Goal: Transaction & Acquisition: Purchase product/service

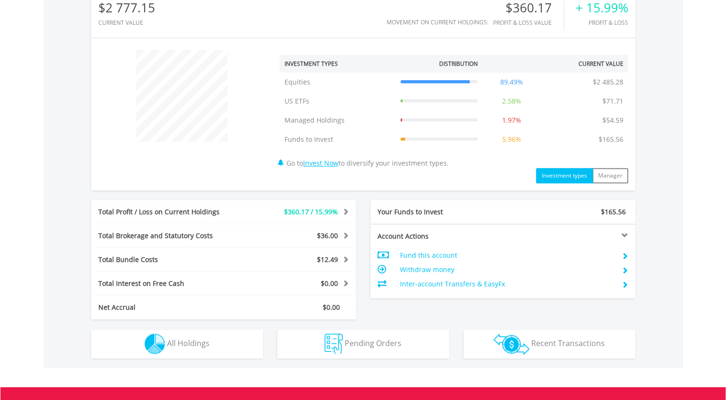
scroll to position [445, 0]
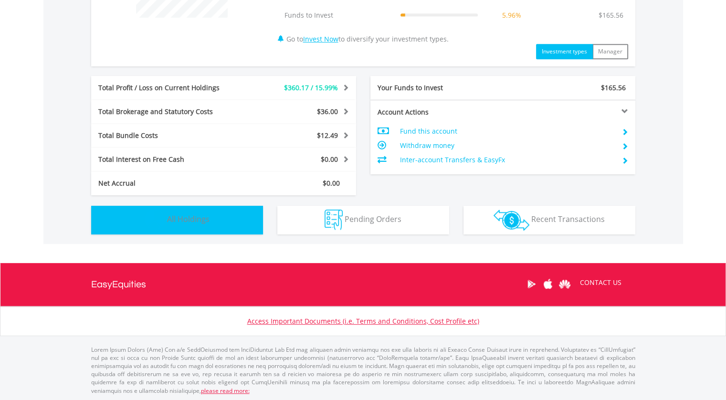
click at [189, 218] on span "All Holdings" at bounding box center [188, 219] width 42 height 11
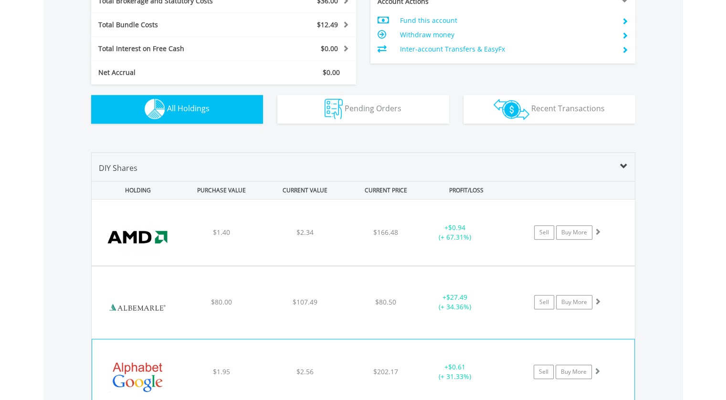
scroll to position [707, 0]
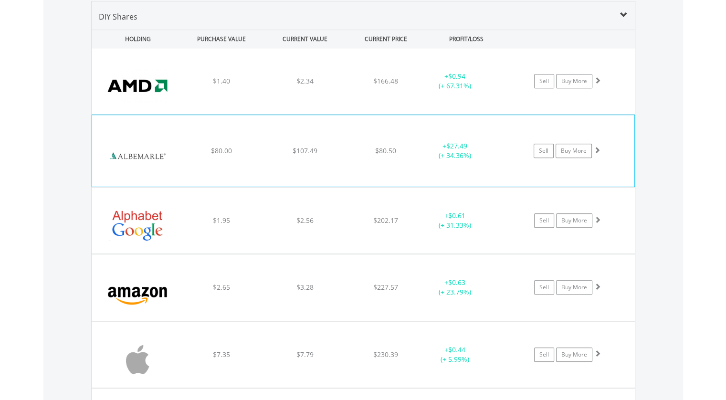
click at [598, 148] on span at bounding box center [597, 150] width 7 height 7
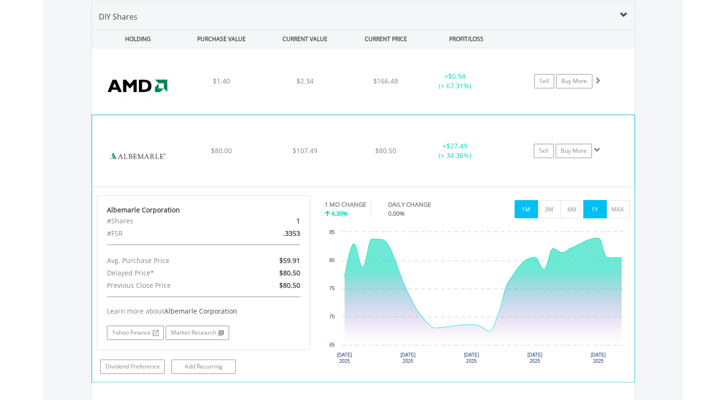
click at [594, 206] on button "1Y" at bounding box center [594, 209] width 23 height 18
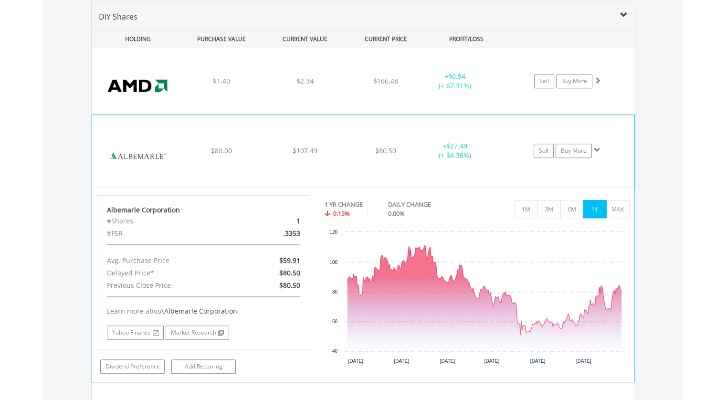
click at [598, 147] on span at bounding box center [597, 150] width 7 height 7
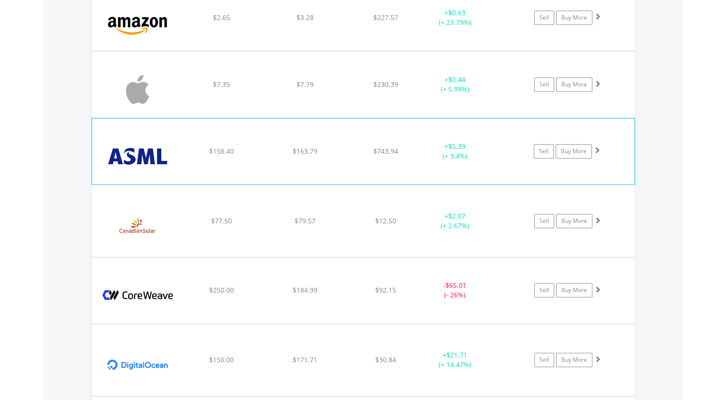
scroll to position [993, 0]
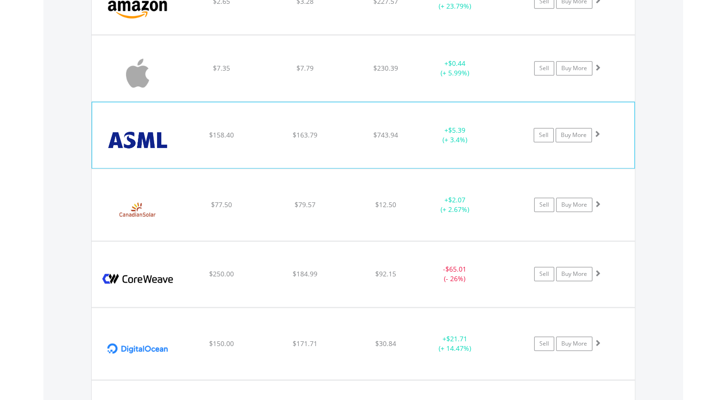
click at [597, 131] on span at bounding box center [597, 133] width 7 height 7
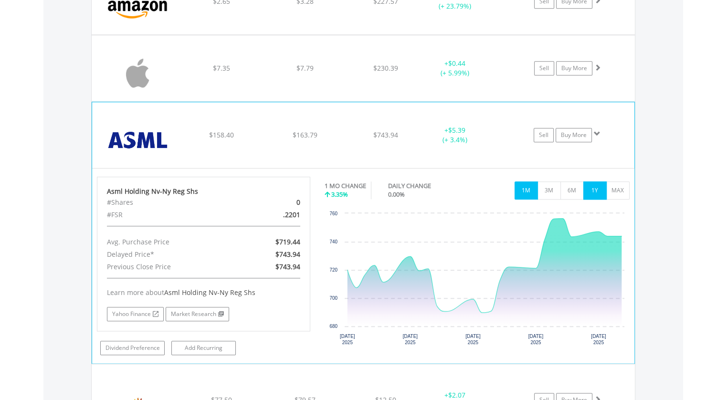
click at [593, 184] on button "1Y" at bounding box center [594, 190] width 23 height 18
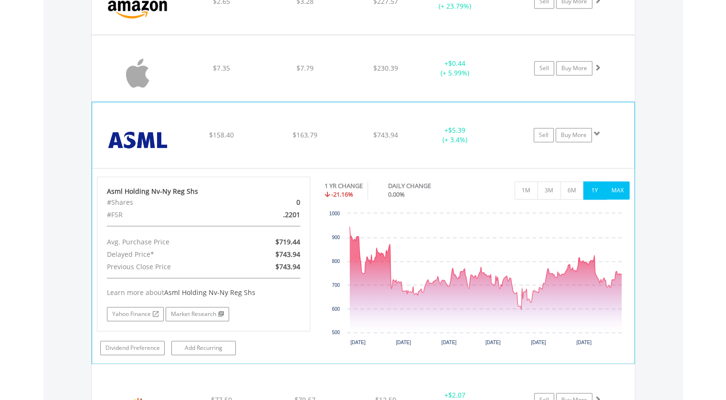
click at [616, 187] on button "MAX" at bounding box center [617, 190] width 23 height 18
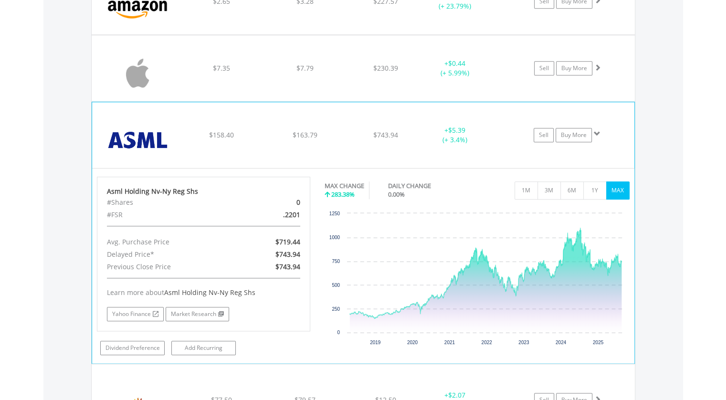
click at [597, 131] on span at bounding box center [597, 133] width 7 height 7
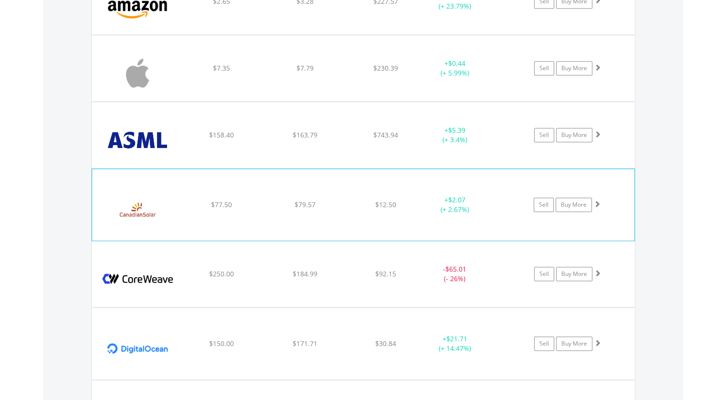
scroll to position [1041, 0]
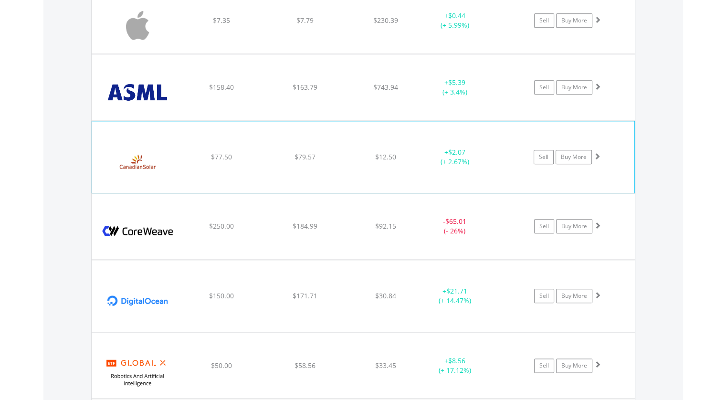
click at [598, 153] on span at bounding box center [597, 156] width 7 height 7
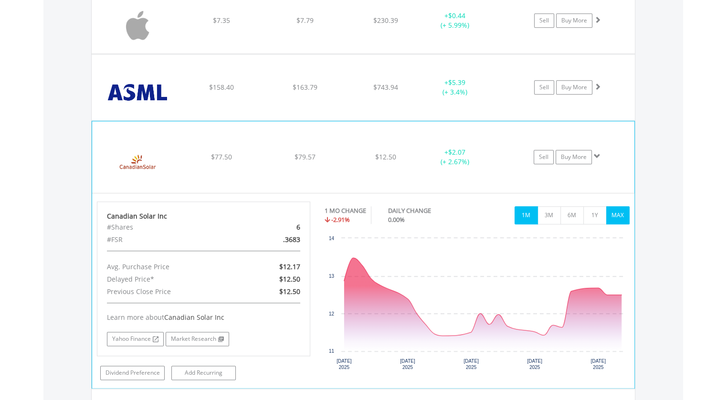
click at [623, 214] on button "MAX" at bounding box center [617, 215] width 23 height 18
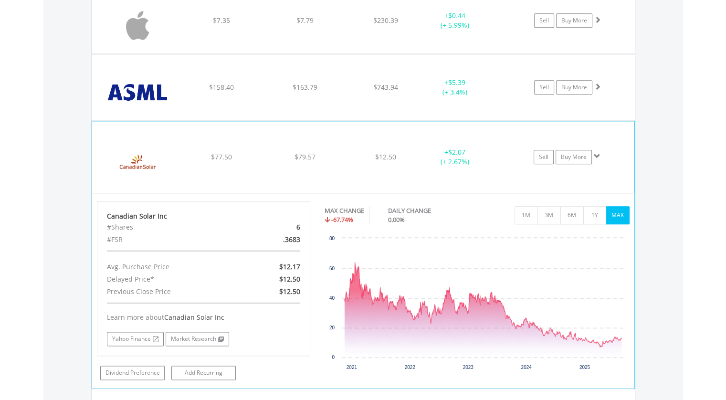
click at [598, 155] on span at bounding box center [597, 156] width 7 height 7
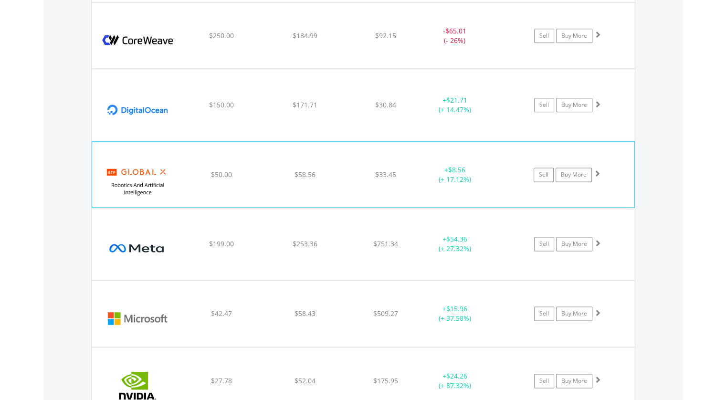
scroll to position [1280, 0]
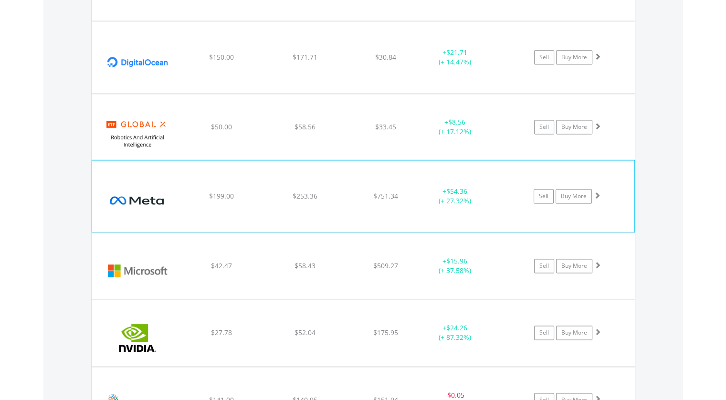
click at [597, 192] on span at bounding box center [597, 195] width 7 height 7
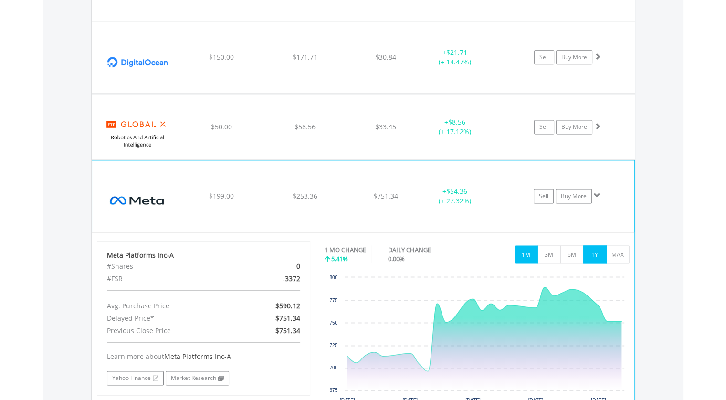
click at [602, 254] on button "1Y" at bounding box center [594, 254] width 23 height 18
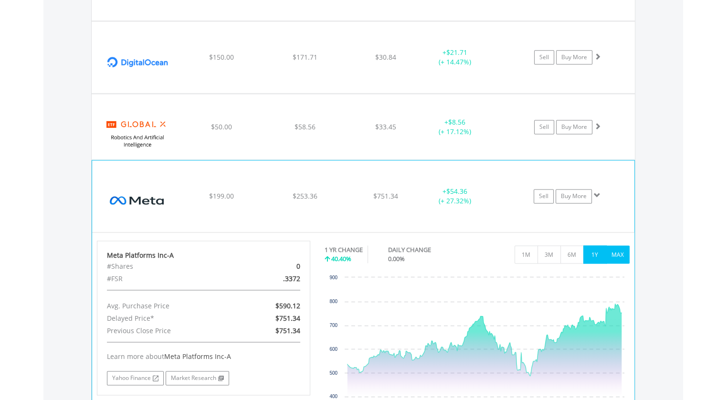
click at [624, 251] on button "MAX" at bounding box center [617, 254] width 23 height 18
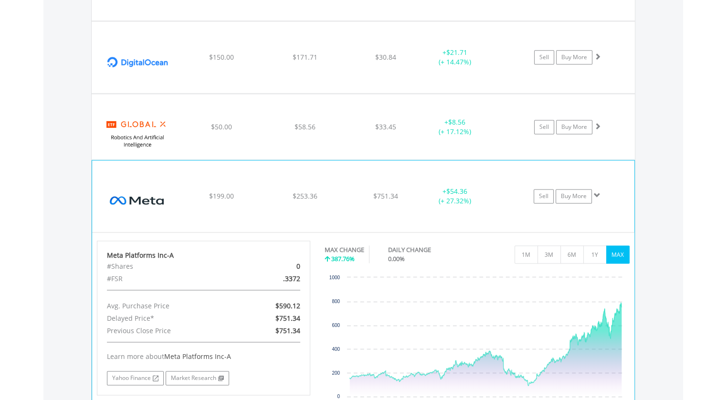
click at [599, 192] on span at bounding box center [597, 195] width 7 height 7
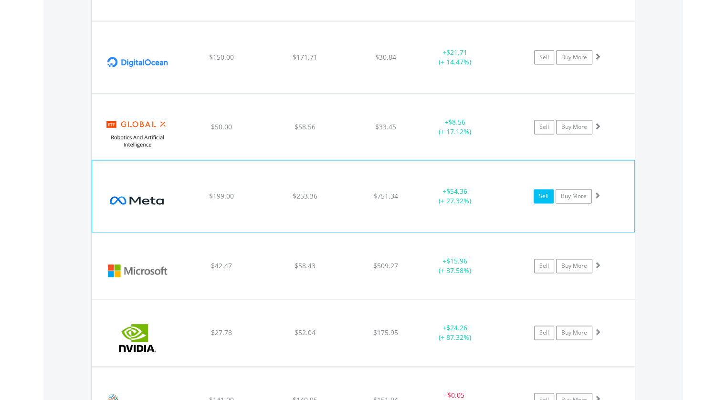
click at [543, 195] on link "Sell" at bounding box center [544, 196] width 20 height 14
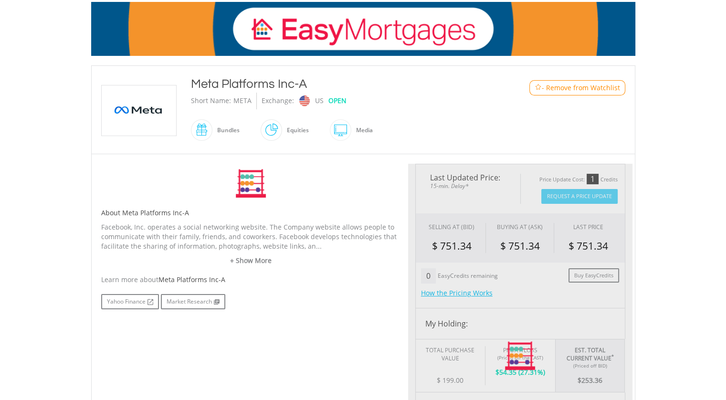
scroll to position [286, 0]
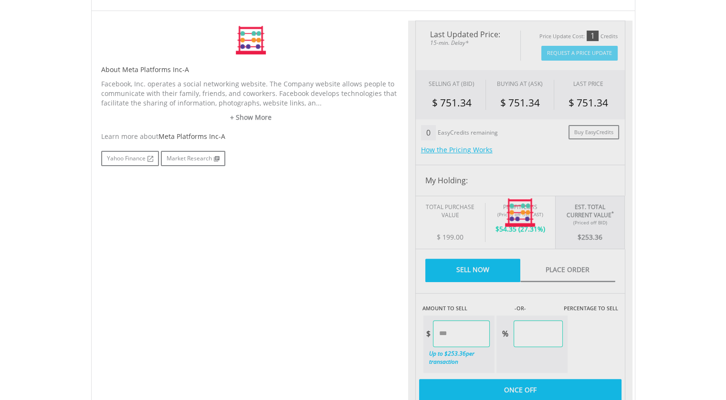
type input "******"
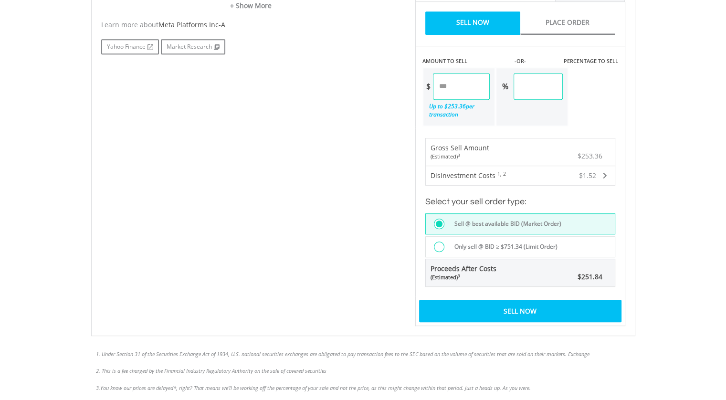
scroll to position [518, 0]
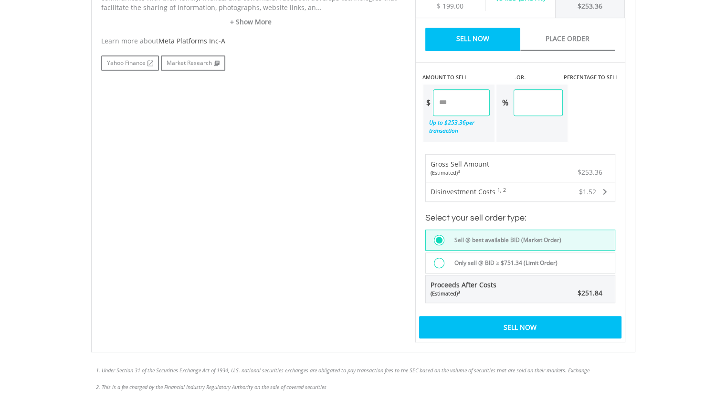
drag, startPoint x: 560, startPoint y: 95, endPoint x: 524, endPoint y: 98, distance: 36.0
click at [525, 98] on input "******" at bounding box center [538, 102] width 49 height 27
type input "**"
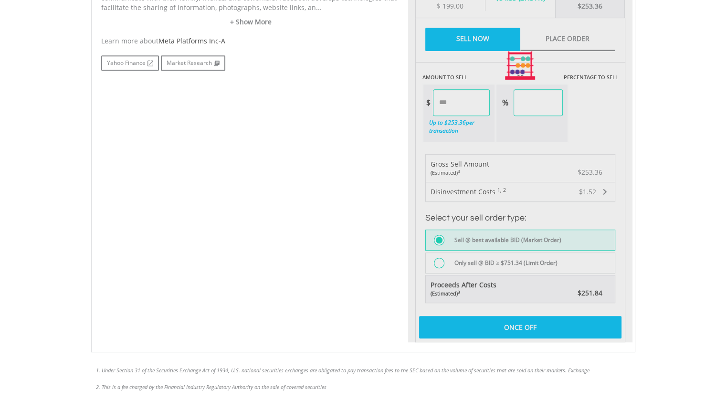
click at [624, 107] on div "Last Updated Price: 15-min. Delay* Price Update Cost: 1 Credits Request A Price…" at bounding box center [520, 65] width 224 height 553
type input "******"
type input "*****"
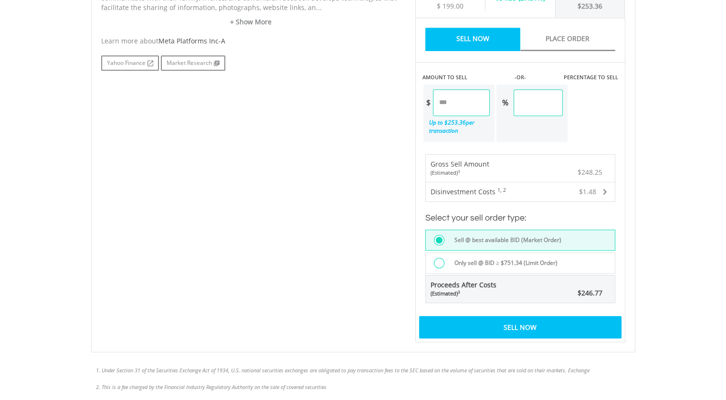
click at [519, 324] on div "Sell Now" at bounding box center [520, 327] width 202 height 22
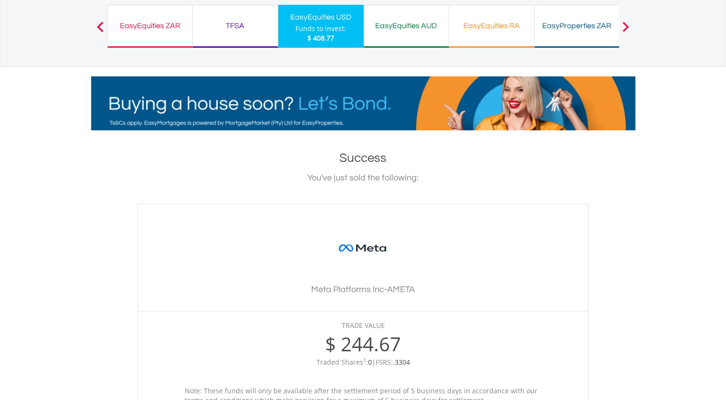
scroll to position [191, 0]
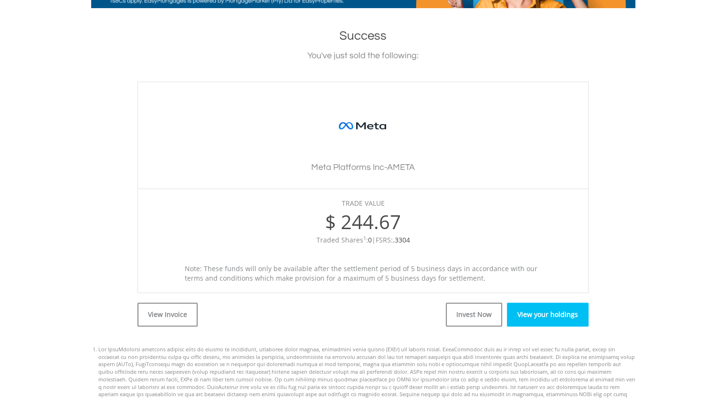
click at [540, 314] on link "View your holdings" at bounding box center [548, 315] width 82 height 24
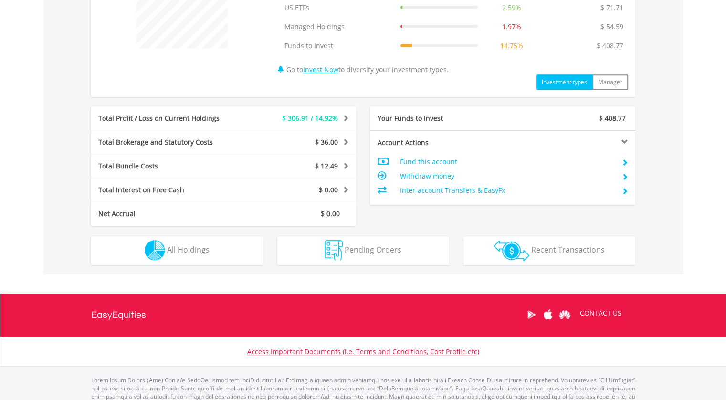
scroll to position [445, 0]
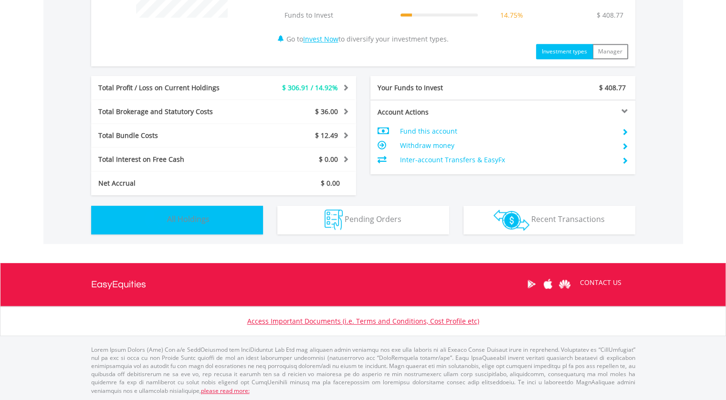
click at [182, 214] on span "All Holdings" at bounding box center [188, 219] width 42 height 11
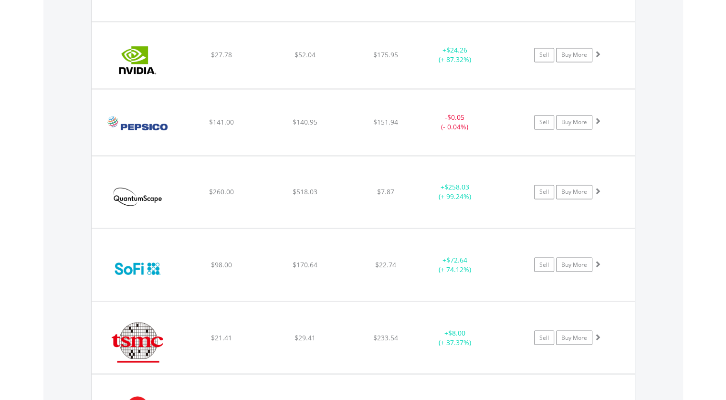
scroll to position [1614, 0]
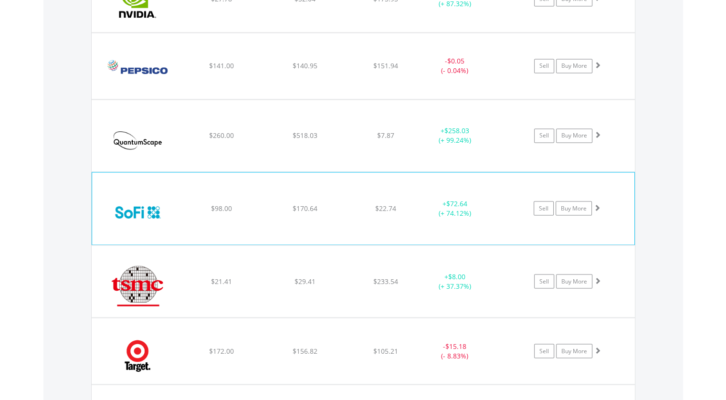
click at [598, 204] on span at bounding box center [597, 207] width 7 height 7
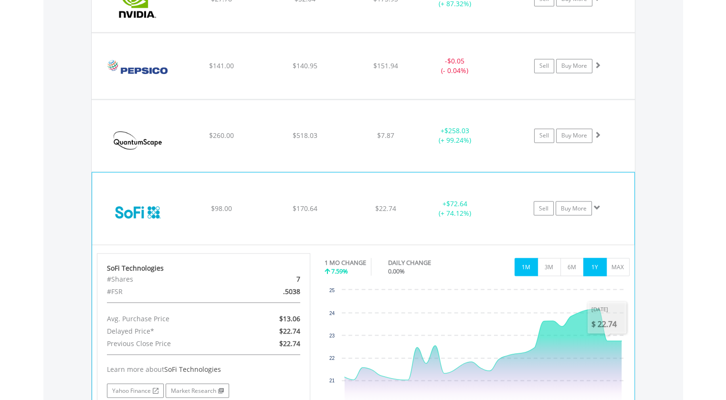
click at [592, 262] on button "1Y" at bounding box center [594, 267] width 23 height 18
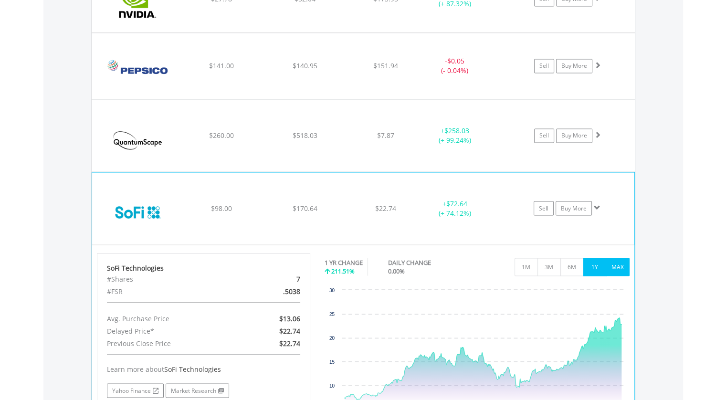
click at [621, 264] on button "MAX" at bounding box center [617, 267] width 23 height 18
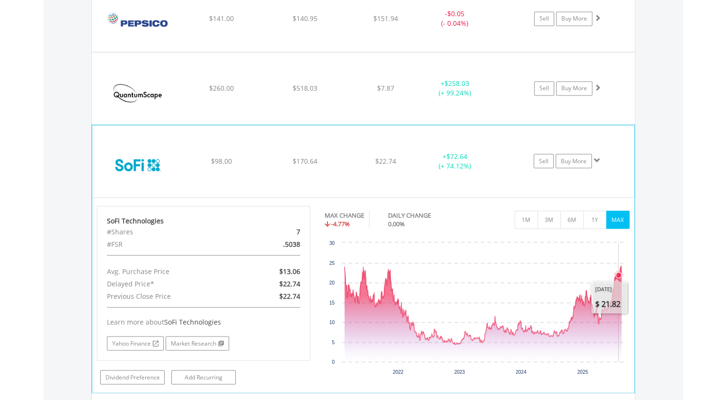
scroll to position [1662, 0]
click at [571, 213] on button "6M" at bounding box center [571, 219] width 23 height 18
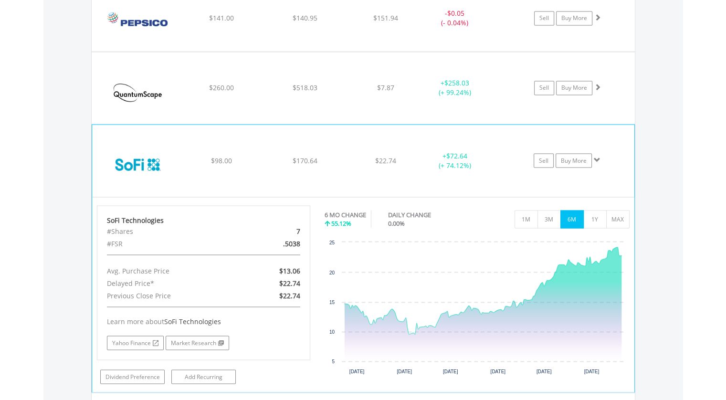
click at [598, 156] on span at bounding box center [597, 159] width 7 height 7
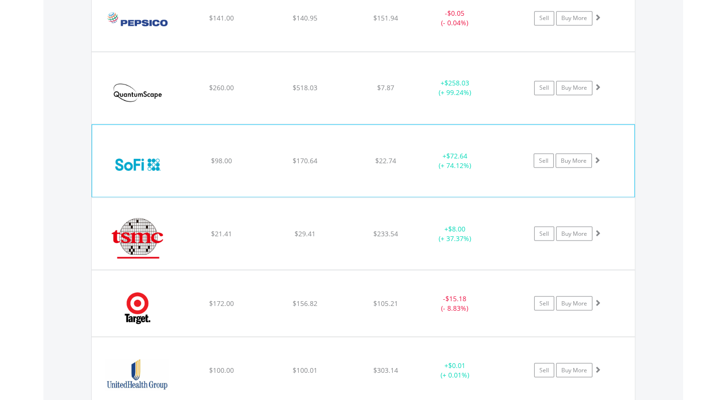
click at [597, 156] on span at bounding box center [597, 159] width 7 height 7
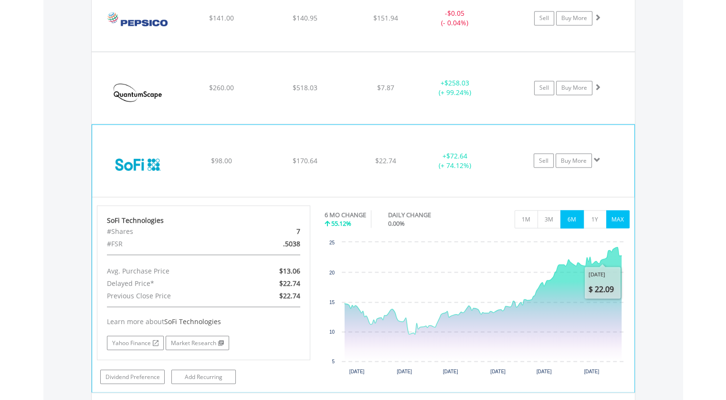
click at [615, 217] on button "MAX" at bounding box center [617, 219] width 23 height 18
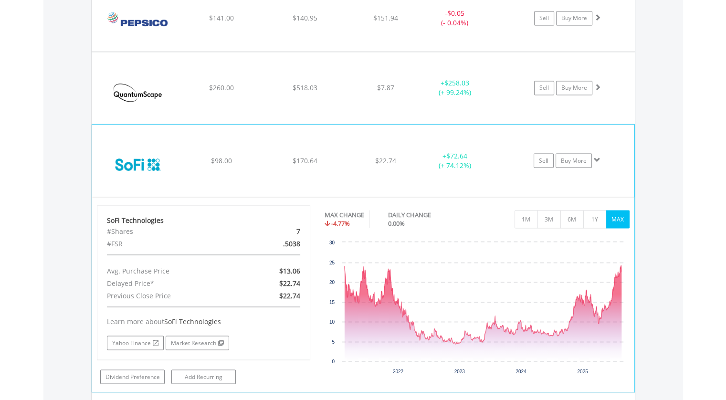
click at [598, 156] on span at bounding box center [597, 159] width 7 height 7
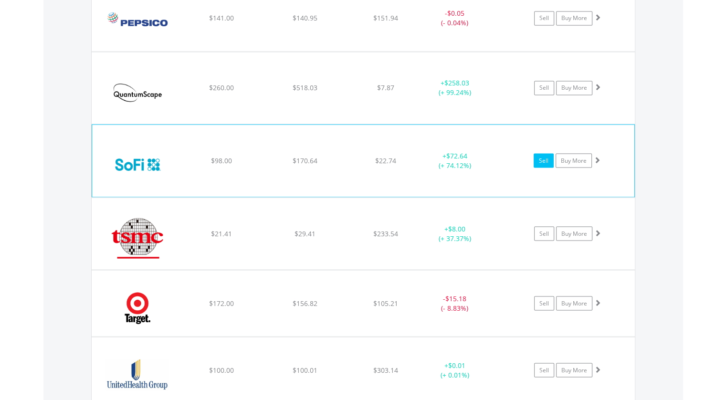
click at [540, 155] on link "Sell" at bounding box center [544, 160] width 20 height 14
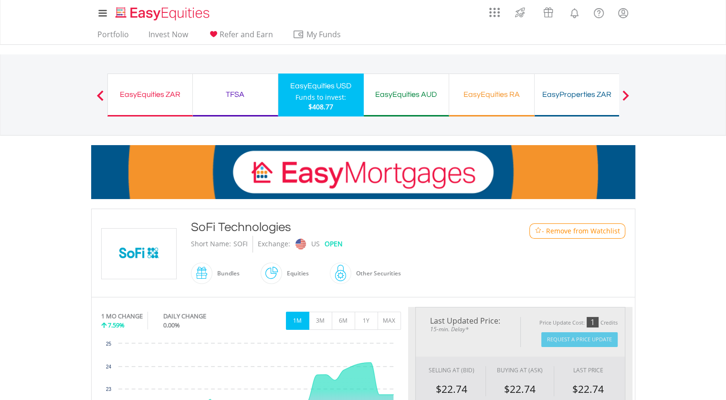
type input "******"
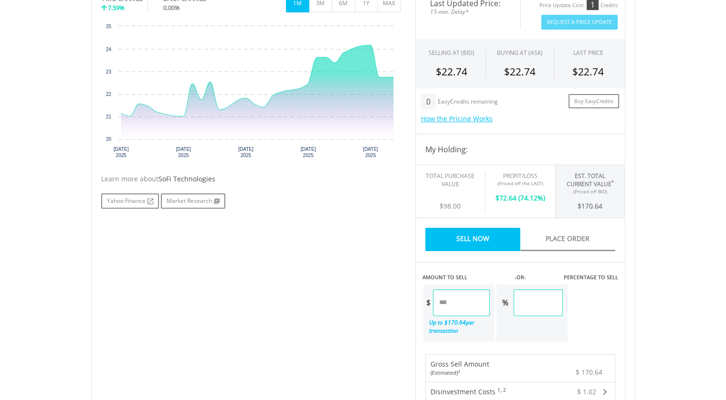
scroll to position [382, 0]
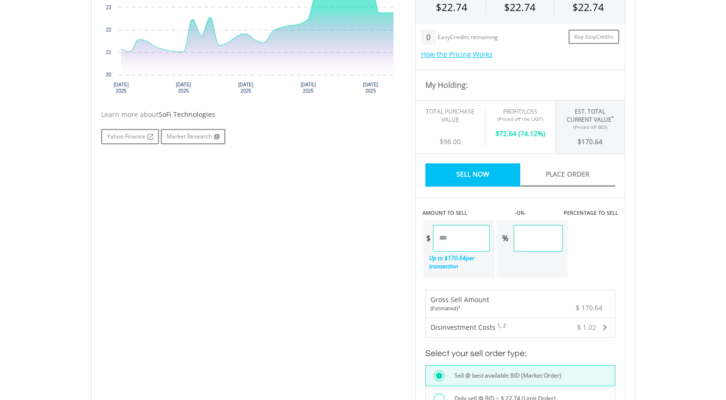
click at [558, 239] on input "******" at bounding box center [538, 238] width 49 height 27
drag, startPoint x: 564, startPoint y: 234, endPoint x: 522, endPoint y: 237, distance: 42.6
click at [522, 237] on div "% ********" at bounding box center [530, 238] width 66 height 27
type input "**"
click at [594, 235] on div "Last Updated Price: 15-min. Delay* Price Update Cost: 1 Credits Request A Price…" at bounding box center [520, 201] width 224 height 553
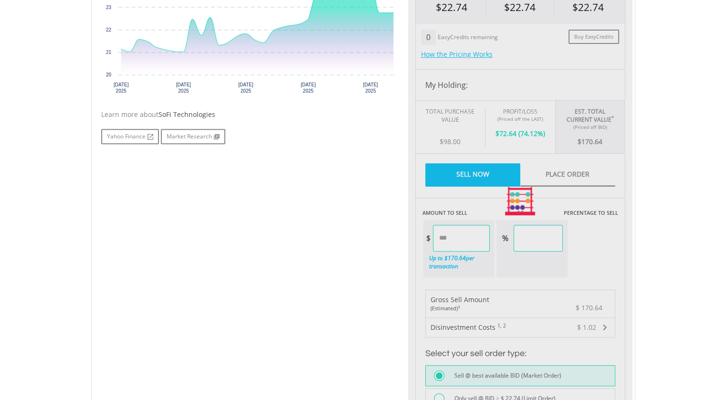
type input "******"
type input "*****"
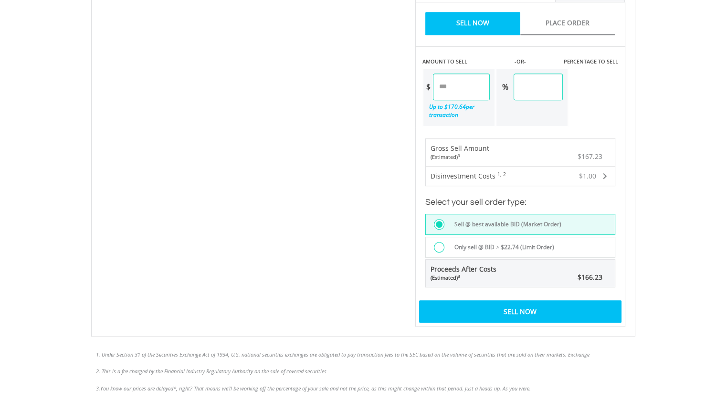
scroll to position [573, 0]
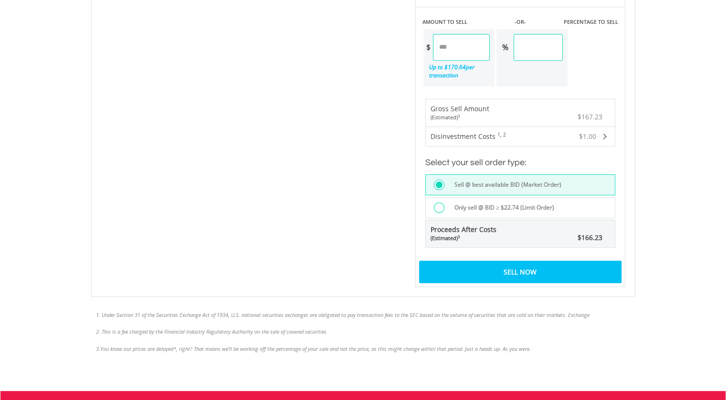
click at [533, 270] on div "Sell Now" at bounding box center [520, 272] width 202 height 22
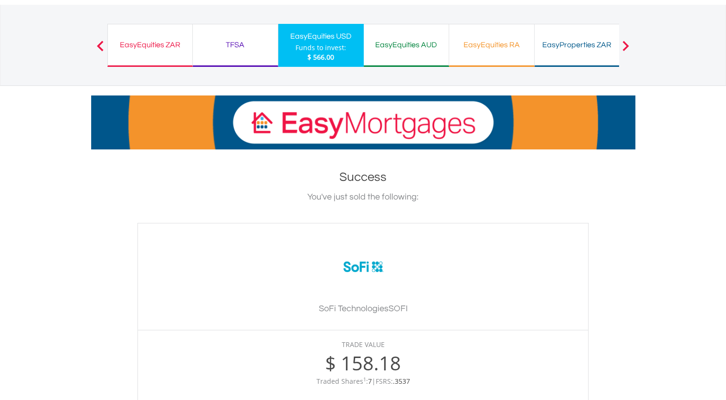
scroll to position [239, 0]
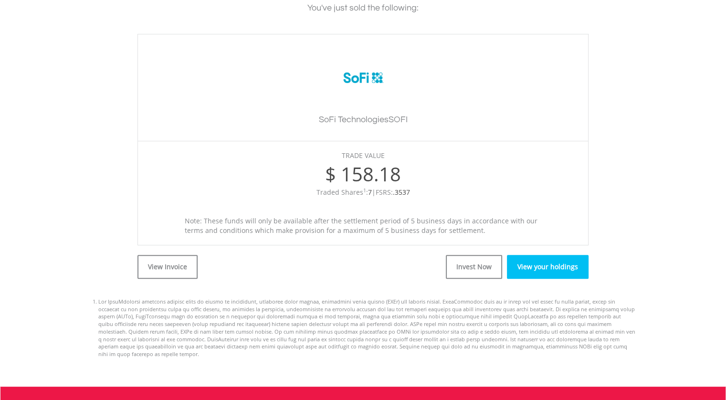
click at [540, 268] on link "View your holdings" at bounding box center [548, 267] width 82 height 24
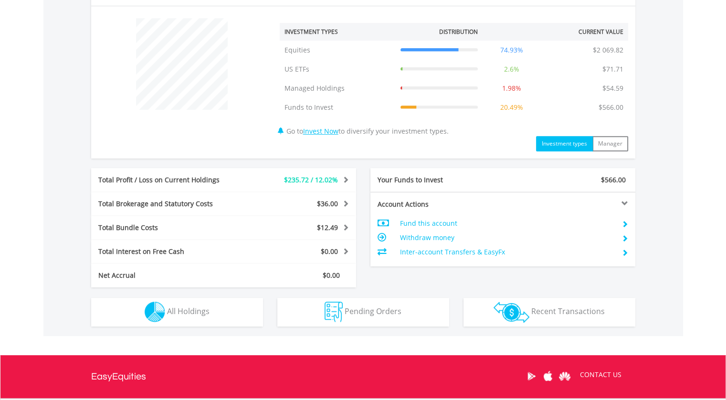
scroll to position [445, 0]
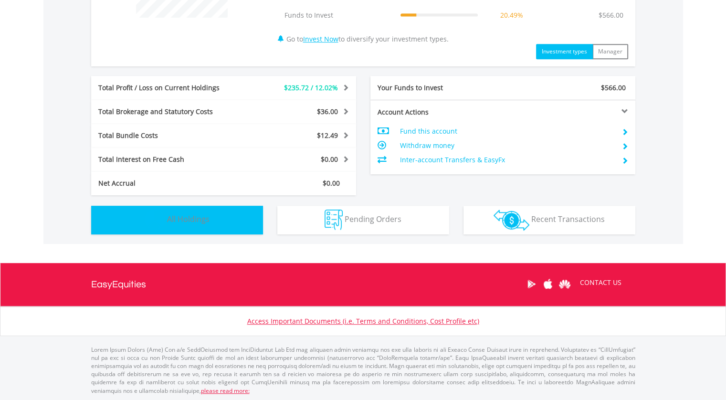
click at [214, 220] on button "Holdings All Holdings" at bounding box center [177, 220] width 172 height 29
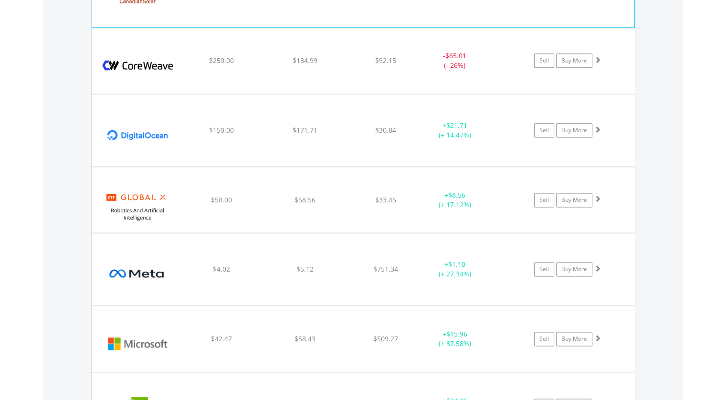
scroll to position [1184, 0]
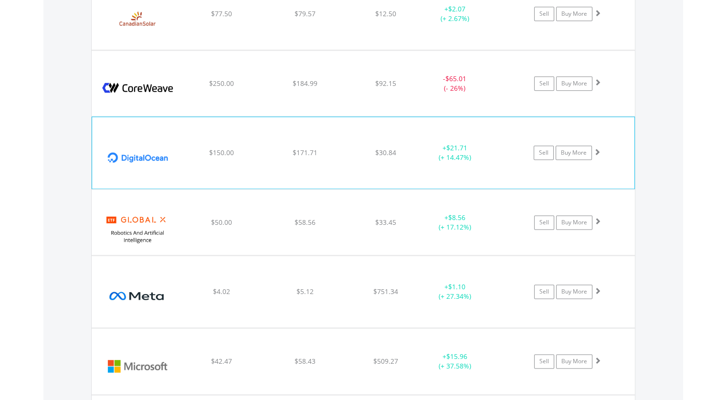
click at [597, 148] on span at bounding box center [597, 151] width 7 height 7
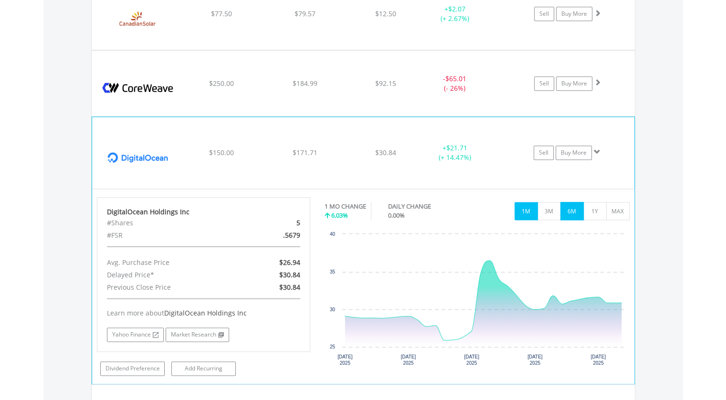
click at [575, 209] on button "6M" at bounding box center [571, 211] width 23 height 18
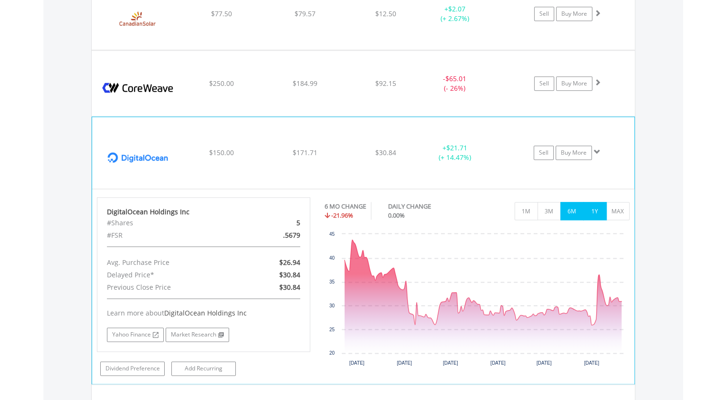
click at [601, 208] on button "1Y" at bounding box center [594, 211] width 23 height 18
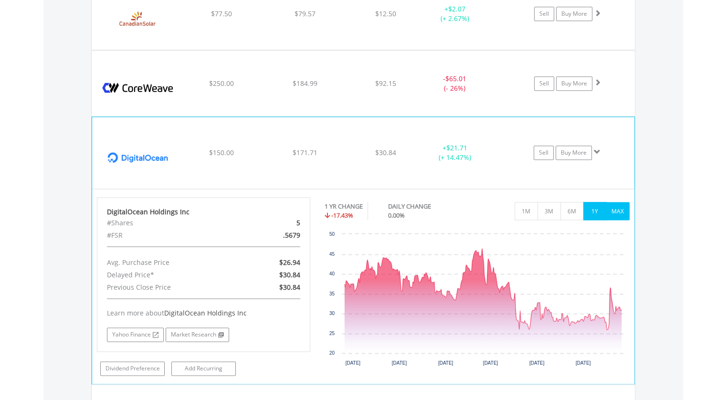
click at [619, 209] on button "MAX" at bounding box center [617, 211] width 23 height 18
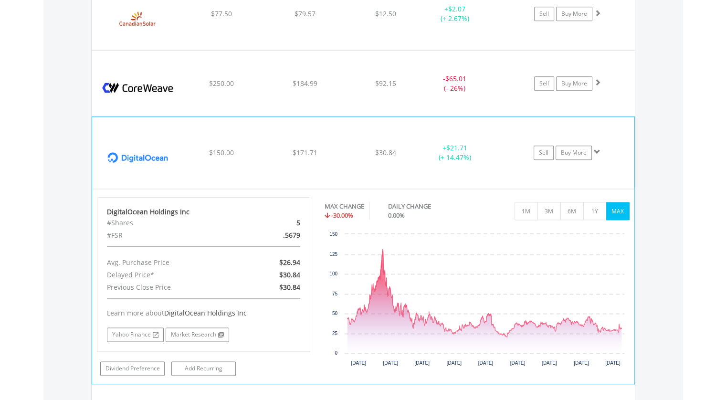
click at [596, 148] on span at bounding box center [597, 151] width 7 height 7
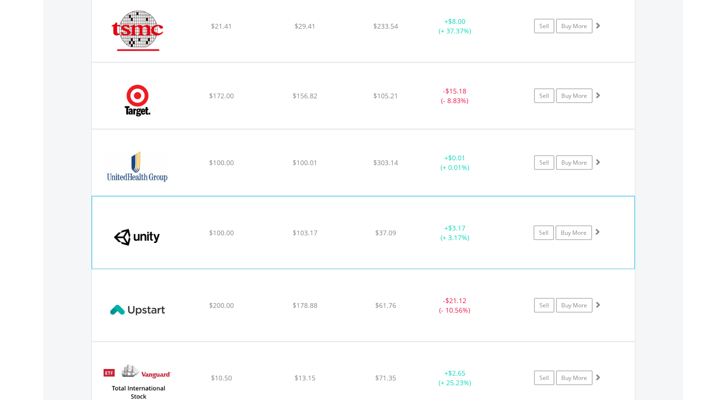
scroll to position [1853, 0]
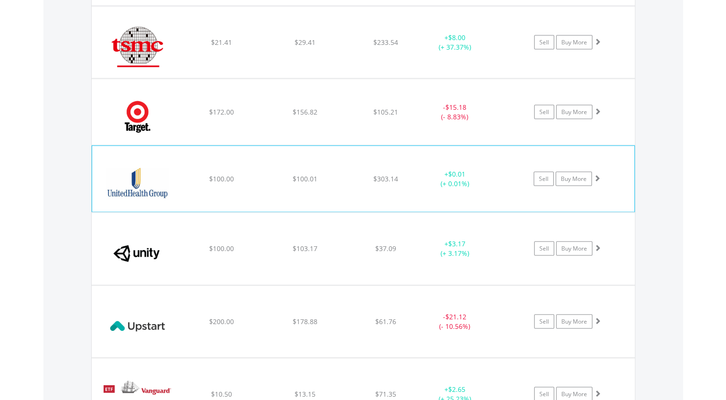
click at [597, 175] on span at bounding box center [597, 178] width 7 height 7
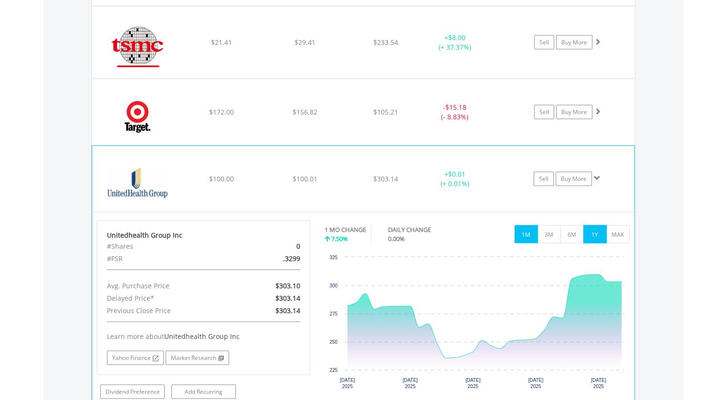
click at [591, 228] on button "1Y" at bounding box center [594, 234] width 23 height 18
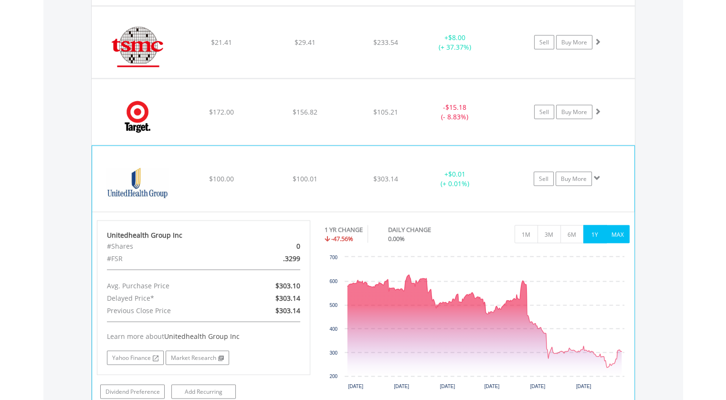
click at [617, 230] on button "MAX" at bounding box center [617, 234] width 23 height 18
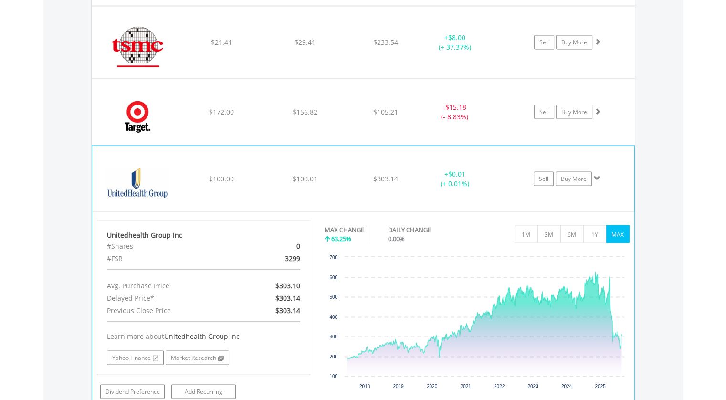
click at [597, 175] on span at bounding box center [597, 178] width 7 height 7
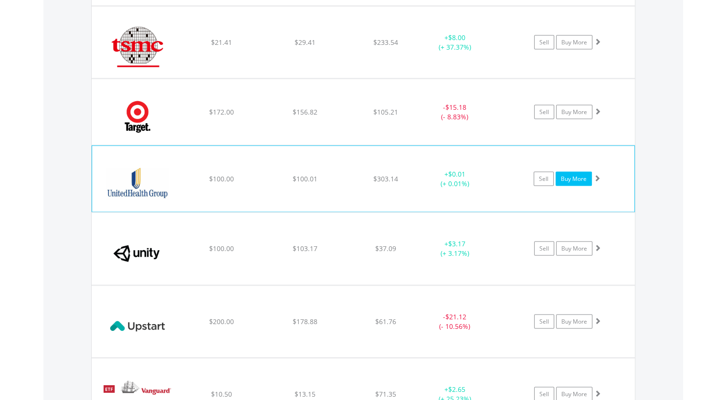
click at [573, 173] on link "Buy More" at bounding box center [574, 179] width 36 height 14
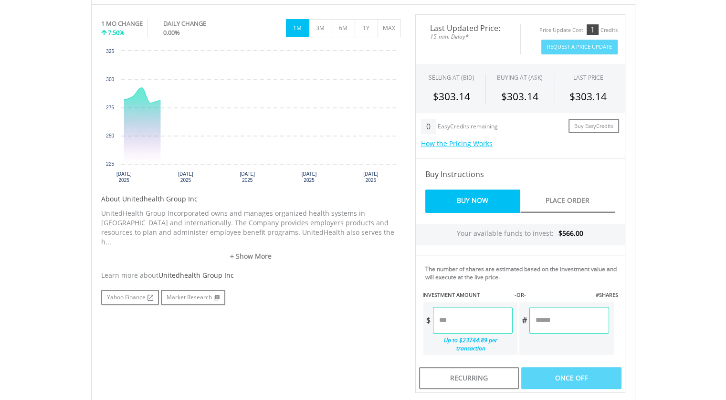
scroll to position [334, 0]
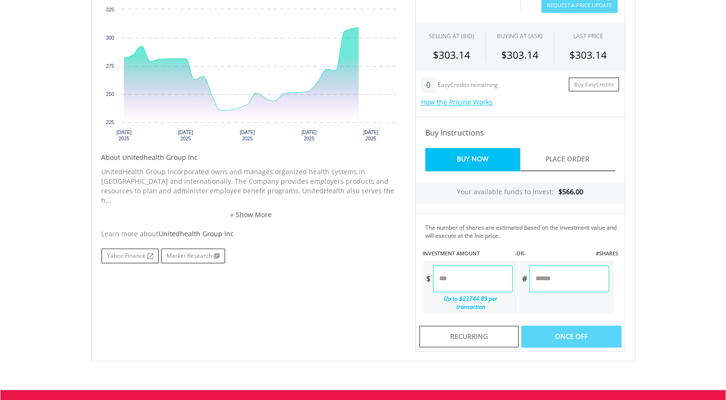
click at [459, 274] on input "number" at bounding box center [473, 278] width 80 height 27
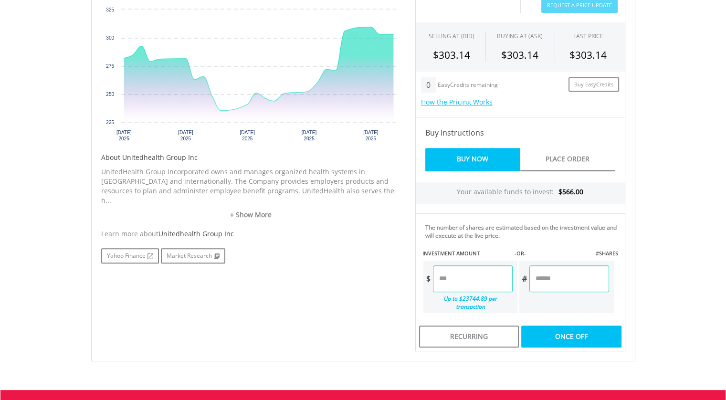
type input "******"
click at [568, 275] on div "Last Updated Price: 15-min. Delay* Price Update Cost: 1 Credits Request A Price…" at bounding box center [520, 162] width 224 height 379
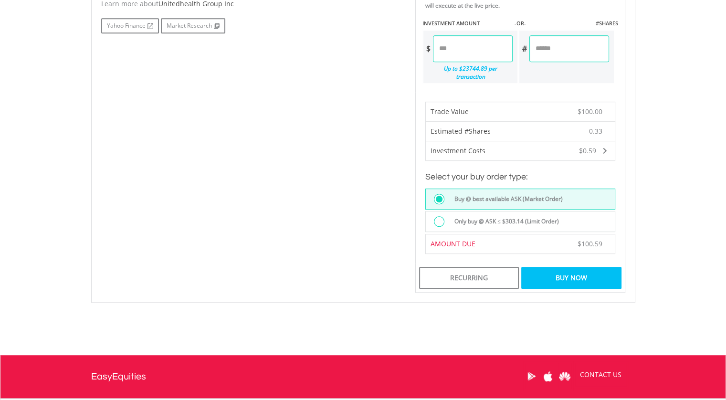
scroll to position [573, 0]
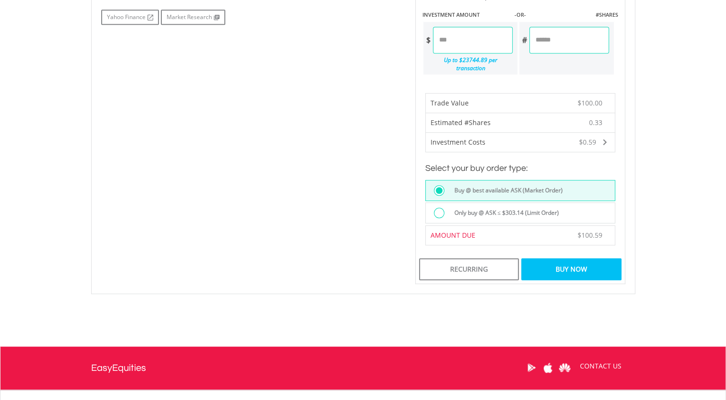
click at [566, 259] on div "Buy Now" at bounding box center [571, 269] width 100 height 22
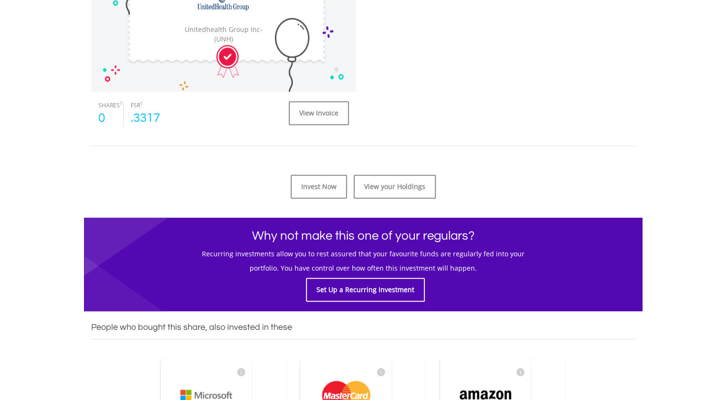
scroll to position [382, 0]
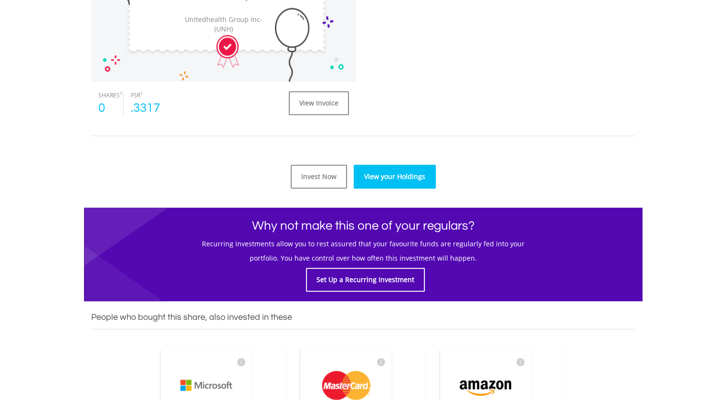
click at [393, 174] on link "View your Holdings" at bounding box center [395, 177] width 82 height 24
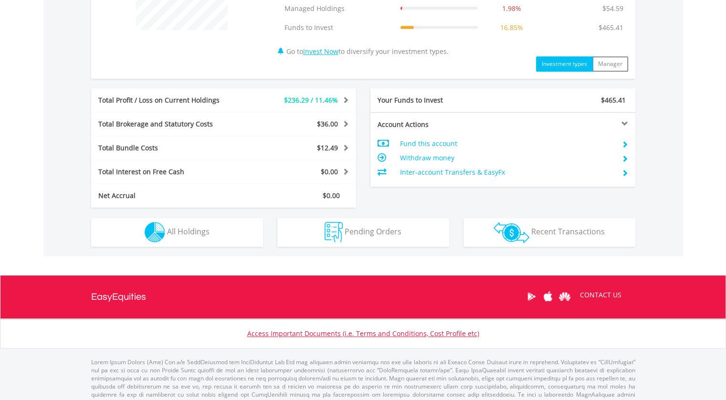
scroll to position [445, 0]
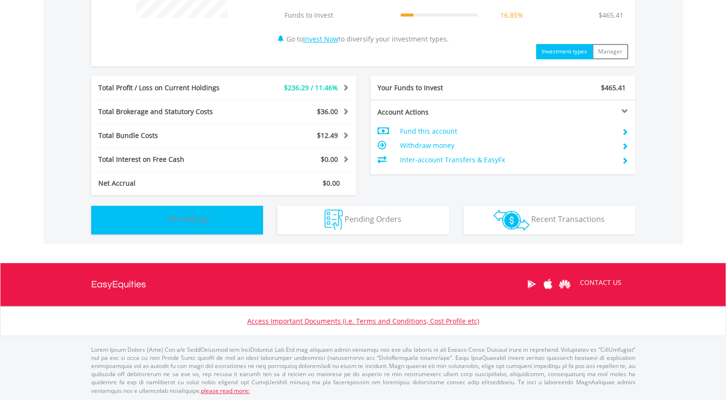
click at [186, 215] on span "All Holdings" at bounding box center [188, 219] width 42 height 11
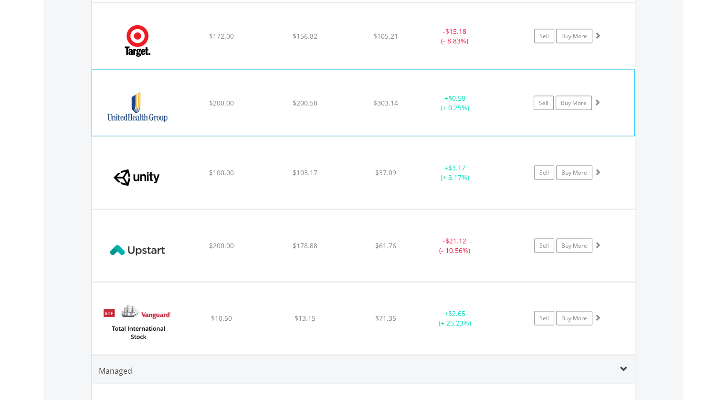
scroll to position [1901, 0]
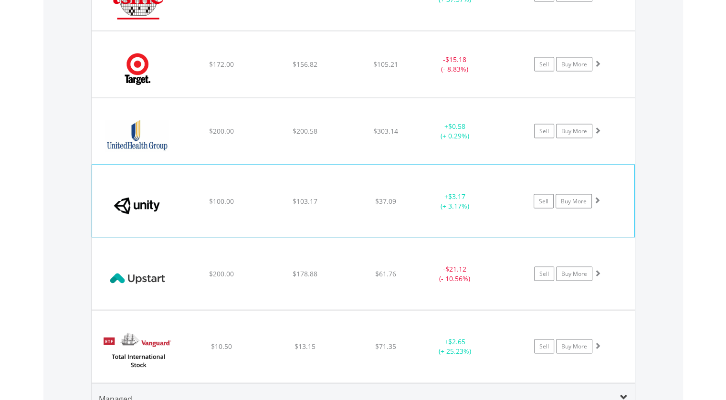
click at [597, 197] on span at bounding box center [597, 200] width 7 height 7
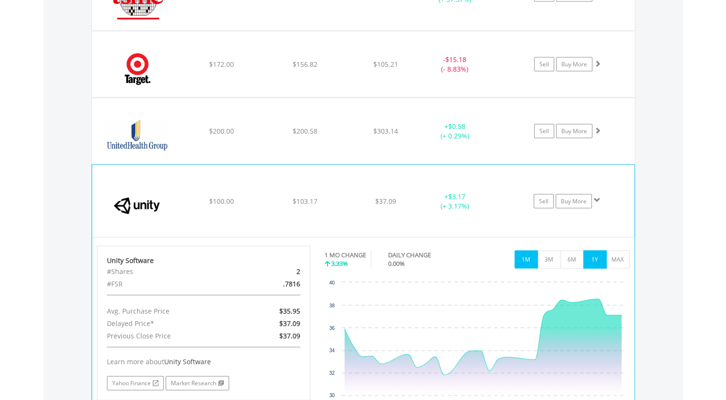
click at [599, 251] on button "1Y" at bounding box center [594, 260] width 23 height 18
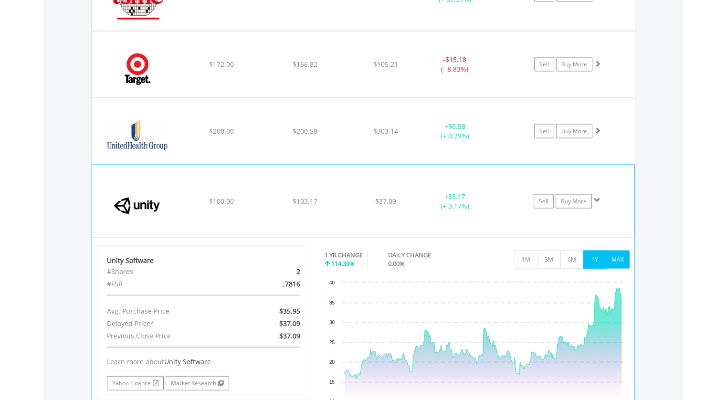
click at [619, 256] on button "MAX" at bounding box center [617, 260] width 23 height 18
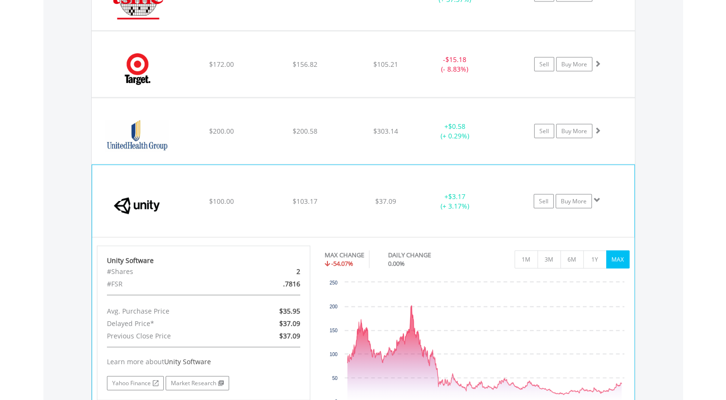
click at [597, 197] on span at bounding box center [597, 200] width 7 height 7
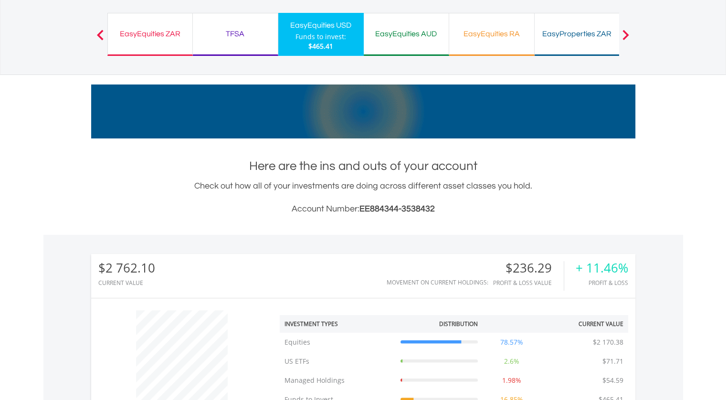
scroll to position [0, 0]
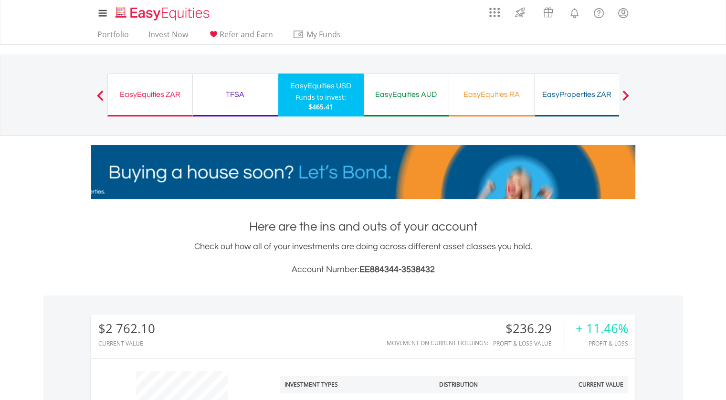
click at [140, 89] on div "EasyEquities ZAR Funds to invest: $465.41" at bounding box center [149, 95] width 85 height 43
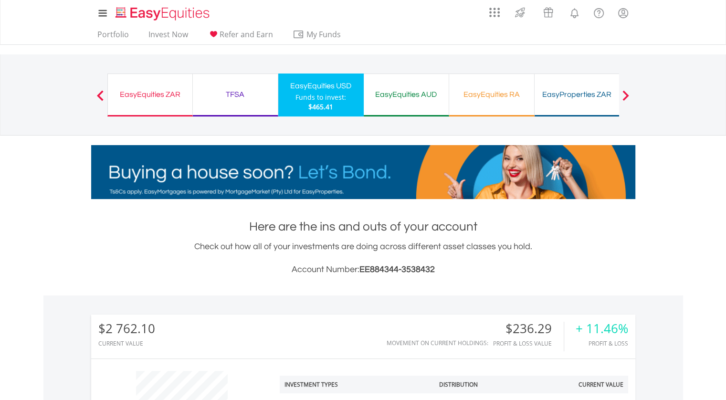
click at [140, 89] on div "EasyEquities ZAR" at bounding box center [150, 94] width 73 height 13
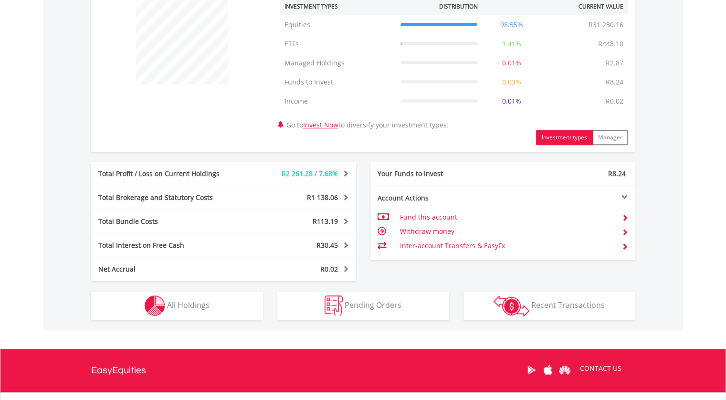
scroll to position [382, 0]
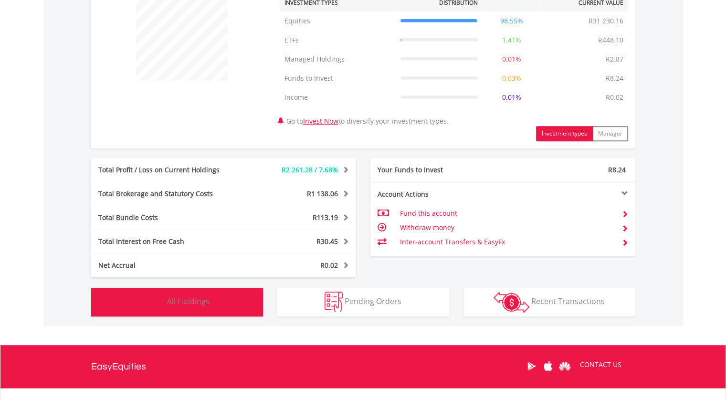
click at [188, 298] on span "All Holdings" at bounding box center [188, 301] width 42 height 11
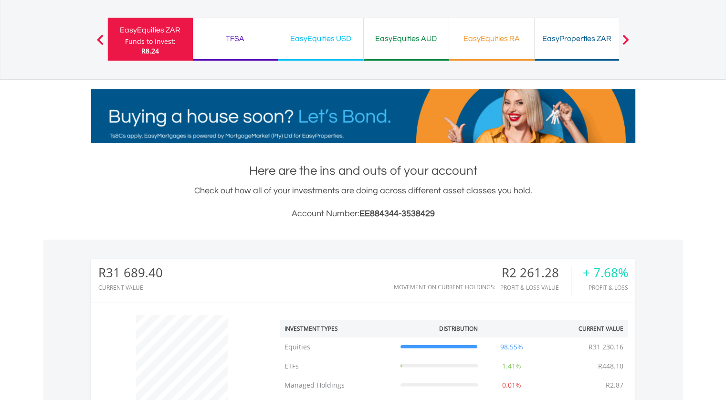
scroll to position [0, 0]
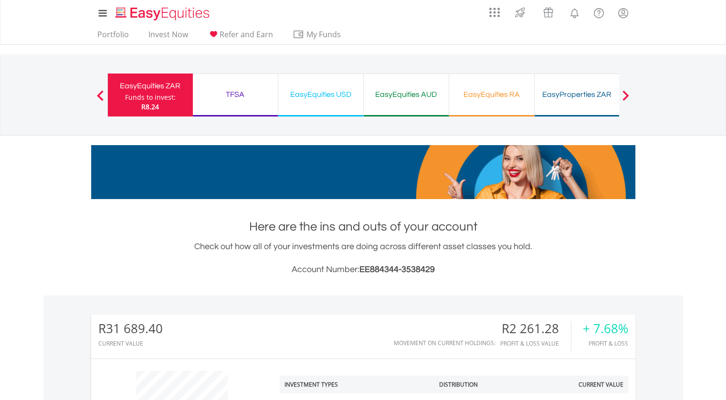
click at [480, 93] on div "EasyEquities RA" at bounding box center [492, 94] width 74 height 13
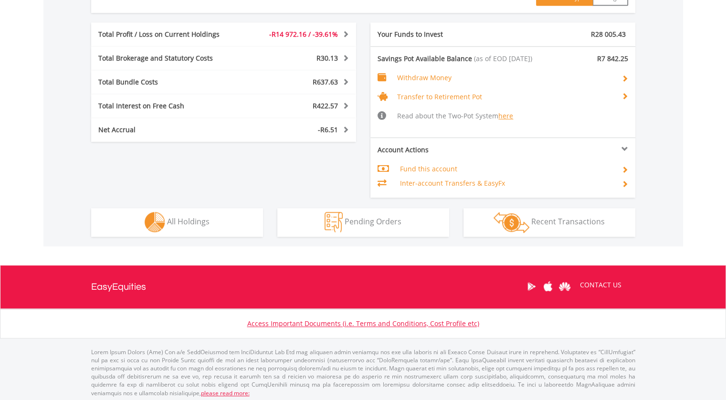
scroll to position [539, 0]
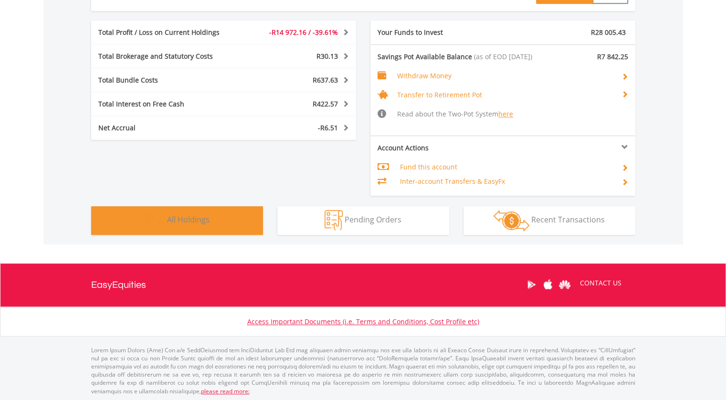
click at [185, 221] on span "All Holdings" at bounding box center [188, 219] width 42 height 11
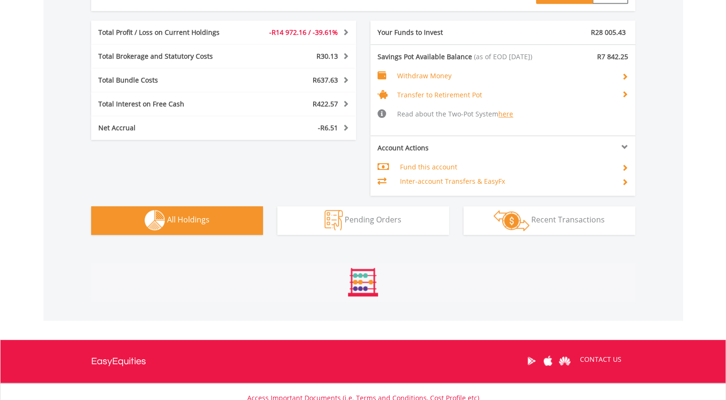
scroll to position [801, 0]
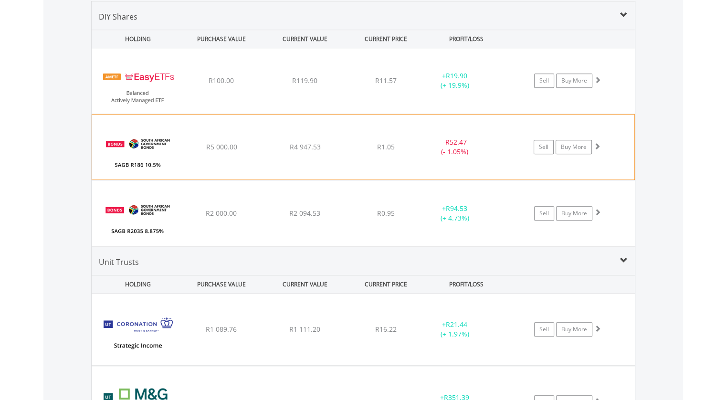
click at [598, 144] on span at bounding box center [597, 146] width 7 height 7
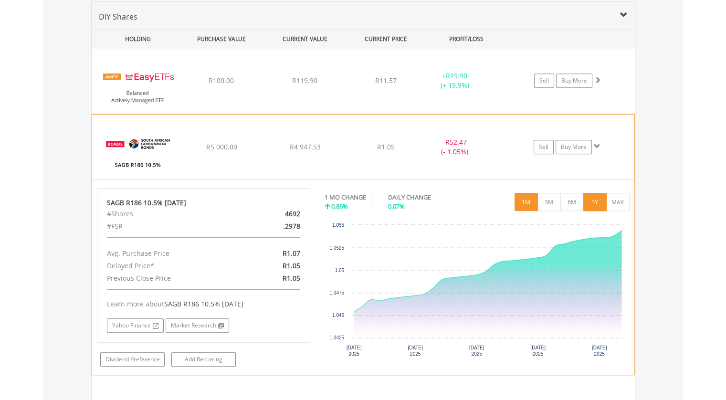
click at [592, 196] on button "1Y" at bounding box center [594, 202] width 23 height 18
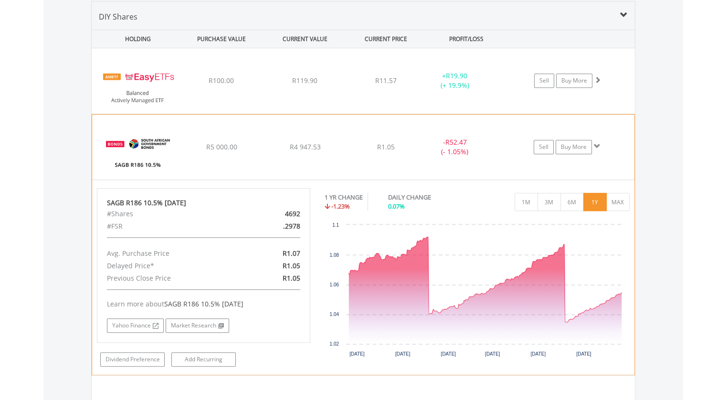
click at [597, 143] on span at bounding box center [597, 146] width 7 height 7
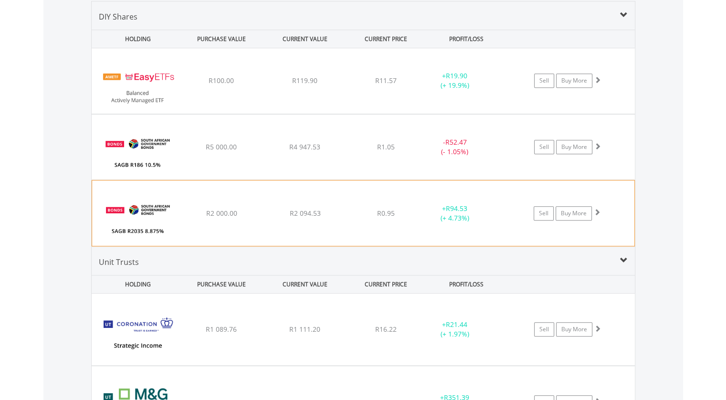
click at [596, 210] on span at bounding box center [597, 212] width 7 height 7
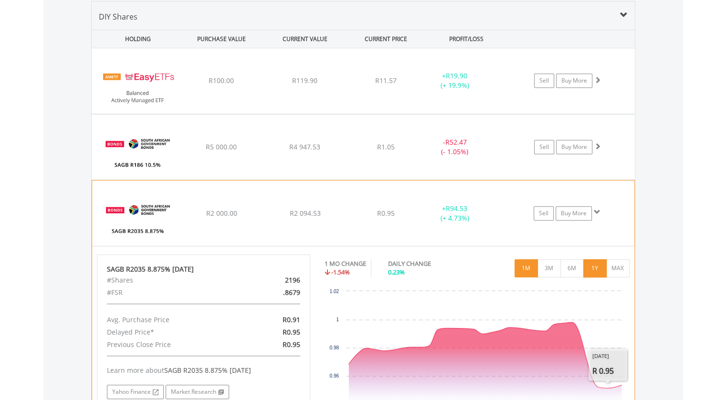
click at [594, 260] on button "1Y" at bounding box center [594, 268] width 23 height 18
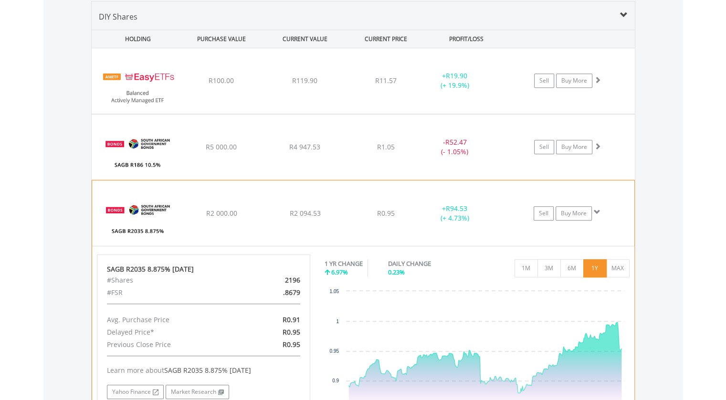
click at [594, 209] on span at bounding box center [597, 212] width 7 height 7
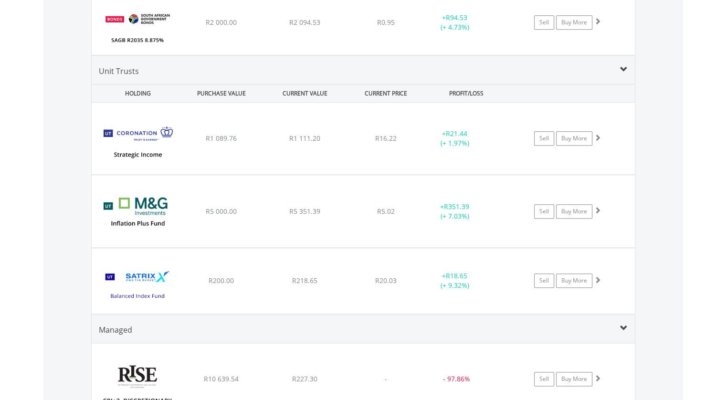
scroll to position [1040, 0]
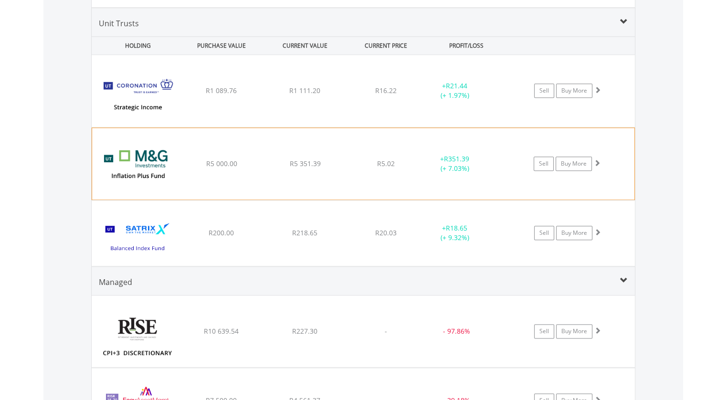
click at [597, 160] on span at bounding box center [597, 162] width 7 height 7
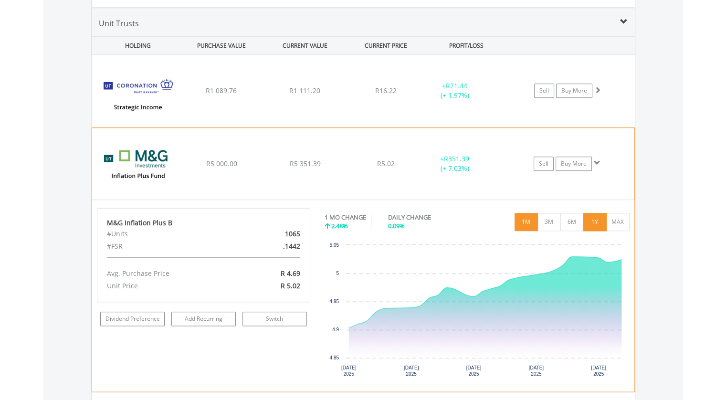
click at [593, 222] on button "1Y" at bounding box center [594, 222] width 23 height 18
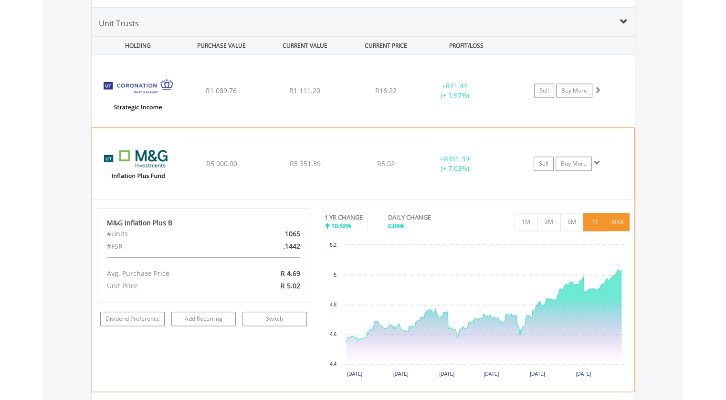
click at [618, 214] on button "MAX" at bounding box center [617, 222] width 23 height 18
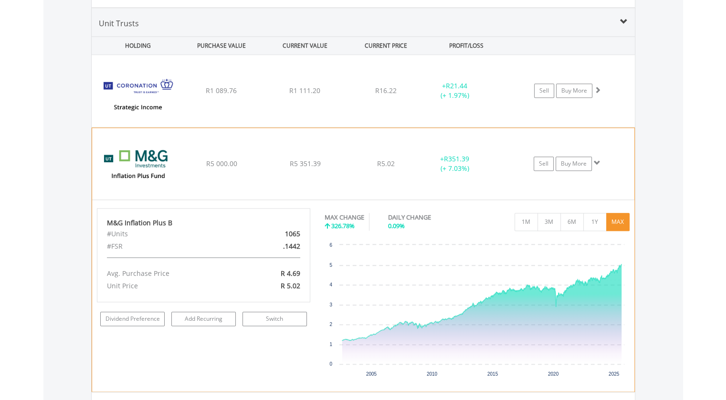
click at [596, 159] on span at bounding box center [597, 162] width 7 height 7
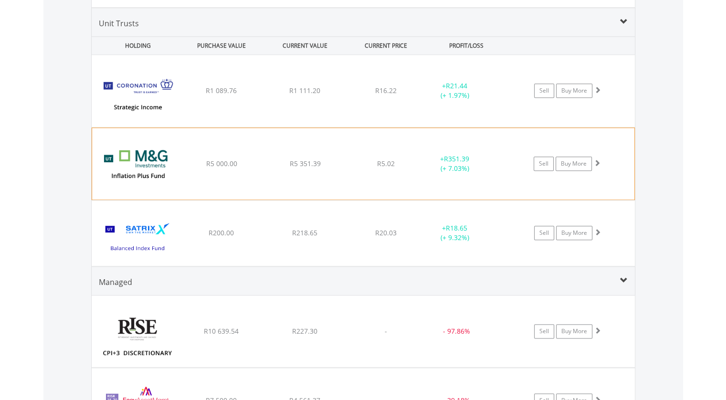
click at [598, 160] on span at bounding box center [597, 162] width 7 height 7
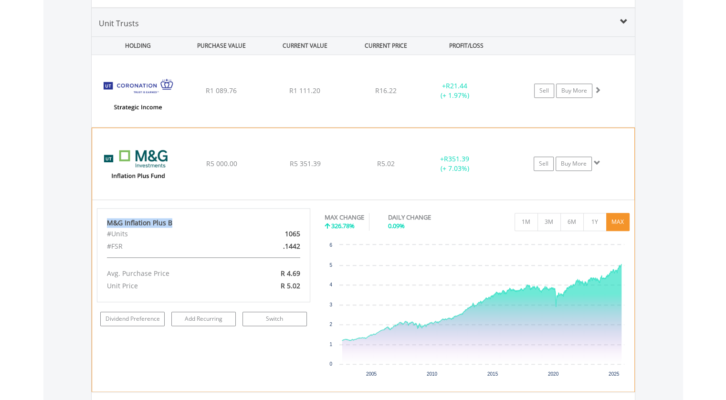
drag, startPoint x: 108, startPoint y: 220, endPoint x: 174, endPoint y: 216, distance: 66.0
click at [174, 218] on div "M&G Inflation Plus B" at bounding box center [204, 223] width 194 height 10
drag, startPoint x: 174, startPoint y: 216, endPoint x: 159, endPoint y: 220, distance: 15.6
copy div "M&G Inflation Plus B"
click at [598, 159] on span at bounding box center [597, 162] width 7 height 7
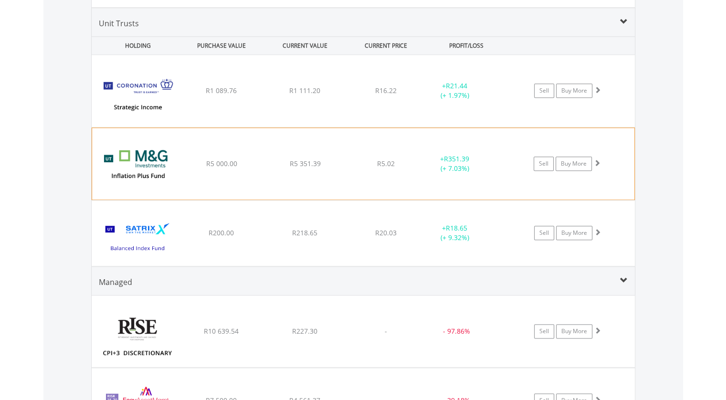
click at [598, 159] on span at bounding box center [597, 162] width 7 height 7
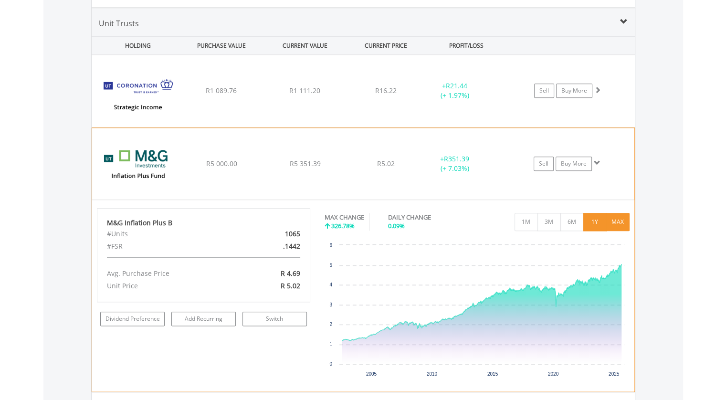
click at [593, 224] on button "1Y" at bounding box center [594, 222] width 23 height 18
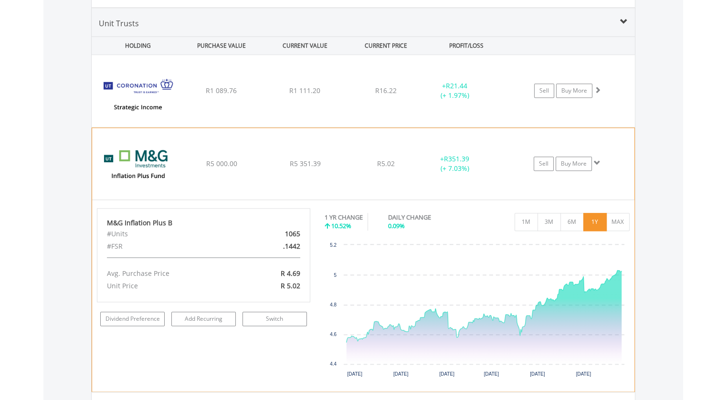
click at [597, 159] on span at bounding box center [597, 162] width 7 height 7
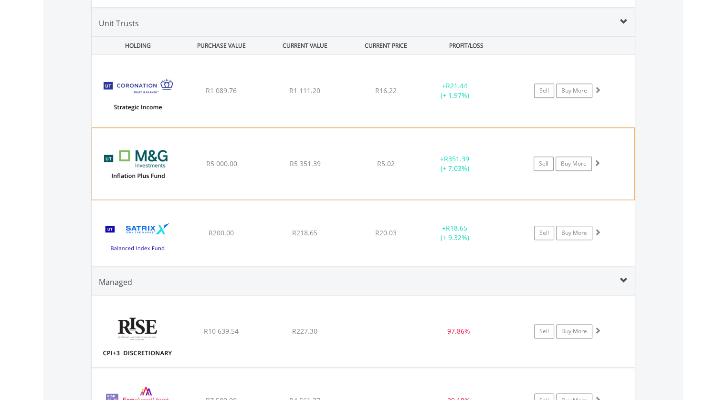
click at [597, 159] on span at bounding box center [597, 162] width 7 height 7
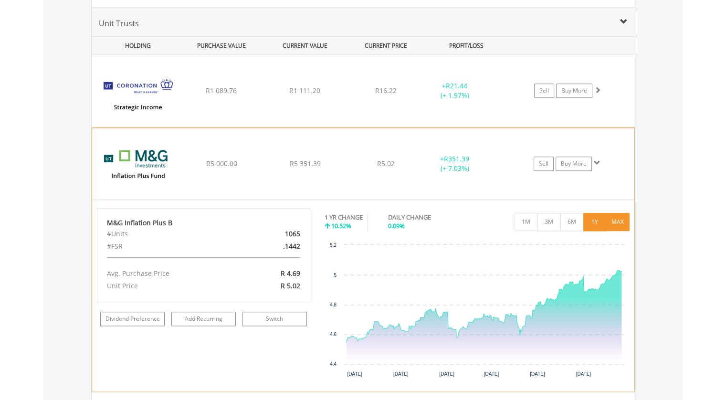
click at [617, 219] on button "MAX" at bounding box center [617, 222] width 23 height 18
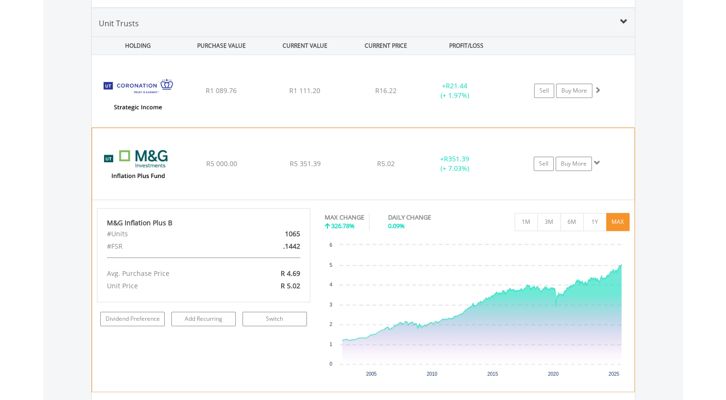
click at [596, 159] on span at bounding box center [597, 162] width 7 height 7
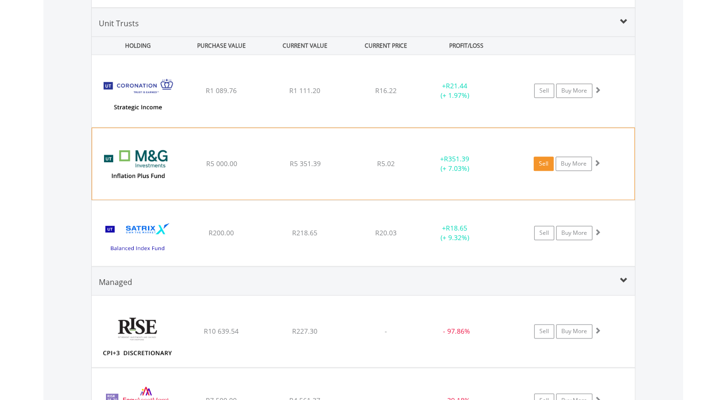
click at [544, 159] on link "Sell" at bounding box center [544, 164] width 20 height 14
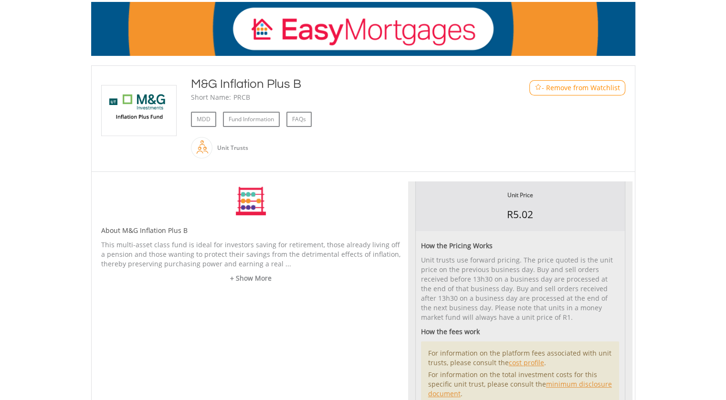
type input "****"
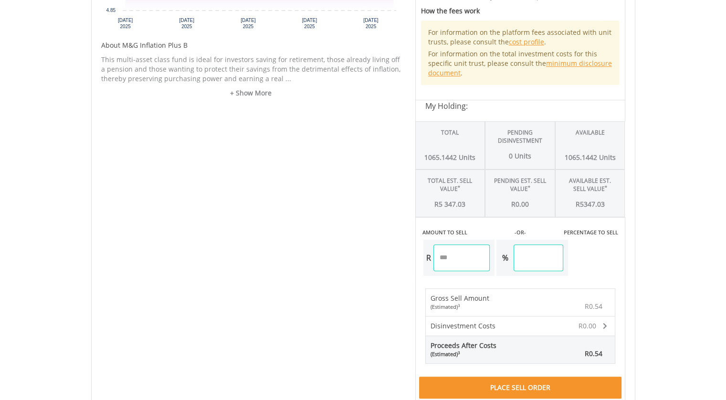
scroll to position [477, 0]
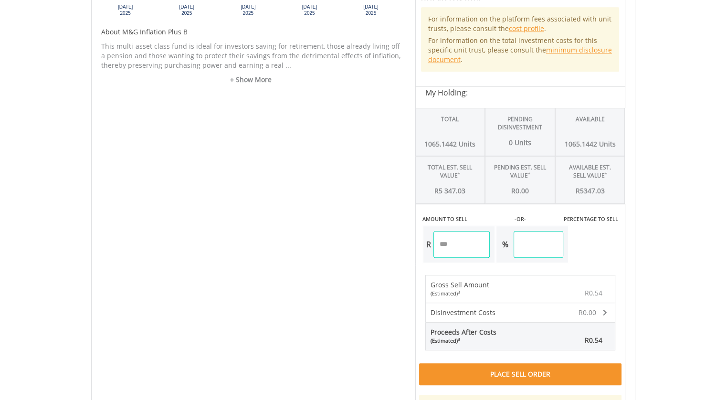
drag, startPoint x: 557, startPoint y: 242, endPoint x: 525, endPoint y: 242, distance: 32.5
click at [525, 242] on input "****" at bounding box center [538, 244] width 49 height 27
type input "**"
click at [597, 243] on div "Unit Price R5.02 How the Pricing Works Unit trusts use forward pricing. The pri…" at bounding box center [520, 144] width 224 height 594
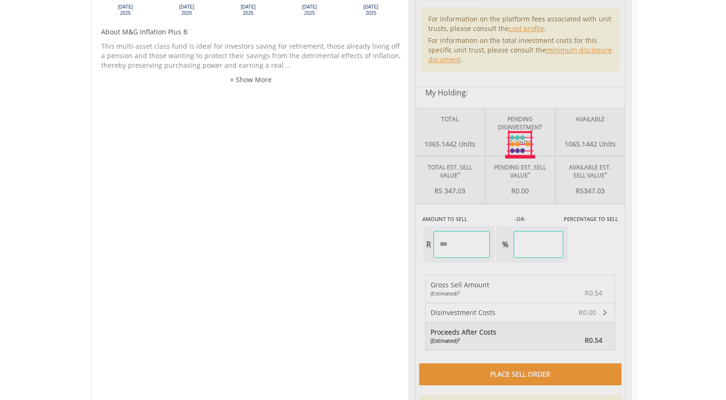
type input "*******"
type input "*****"
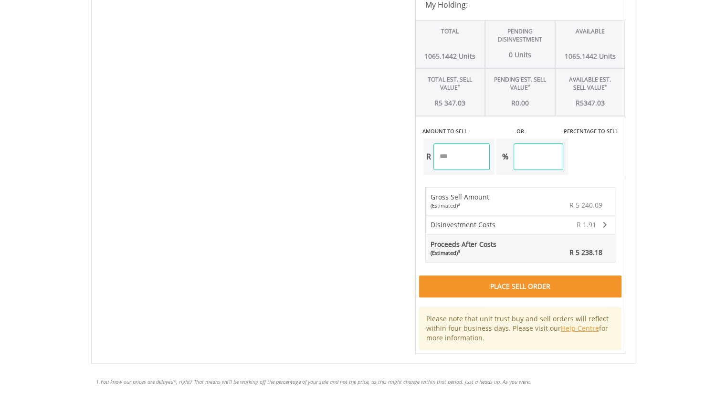
scroll to position [573, 0]
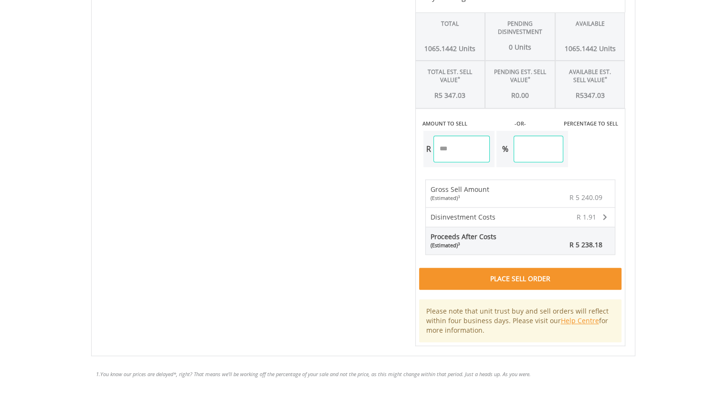
click at [510, 274] on div "Place Sell Order" at bounding box center [520, 279] width 202 height 22
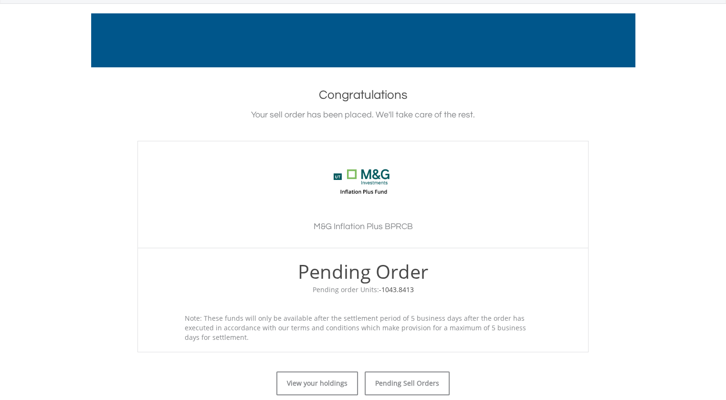
scroll to position [283, 0]
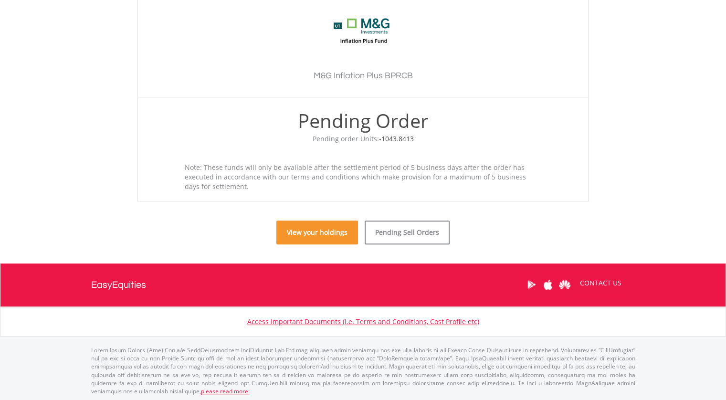
click at [326, 235] on link "View your holdings" at bounding box center [317, 233] width 82 height 24
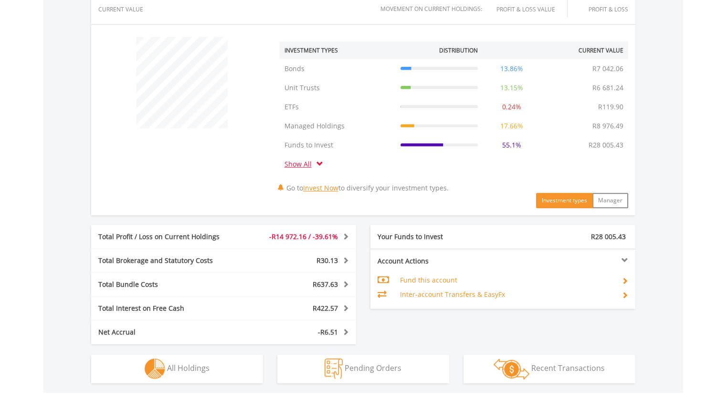
scroll to position [430, 0]
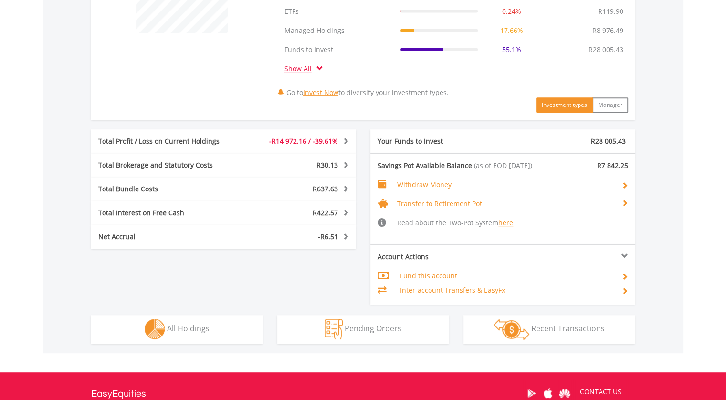
click at [202, 275] on div "Total Profit / Loss on Current Holdings -R14 972.16 / -39.61% Last Valuation R2…" at bounding box center [363, 216] width 559 height 175
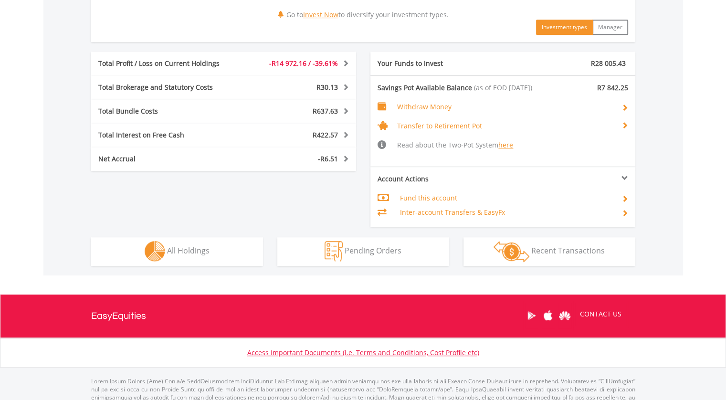
scroll to position [525, 0]
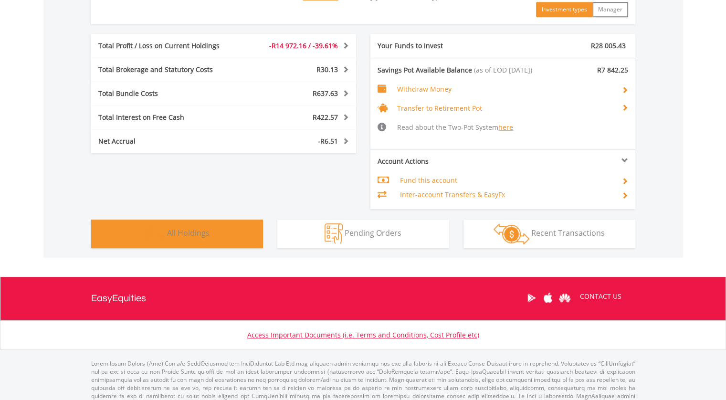
click at [206, 238] on button "Holdings All Holdings" at bounding box center [177, 234] width 172 height 29
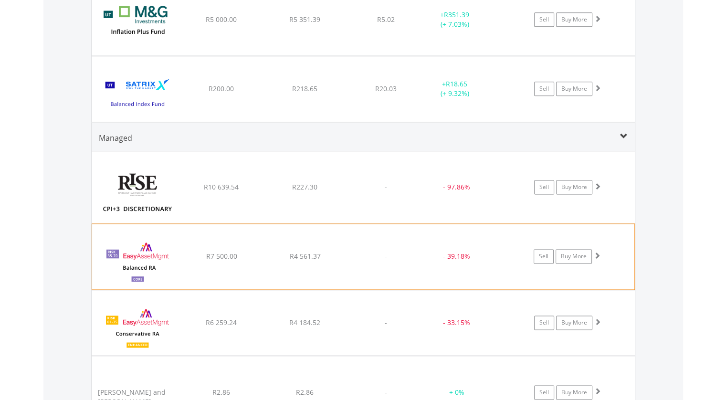
scroll to position [1183, 0]
click at [597, 184] on span at bounding box center [597, 187] width 7 height 7
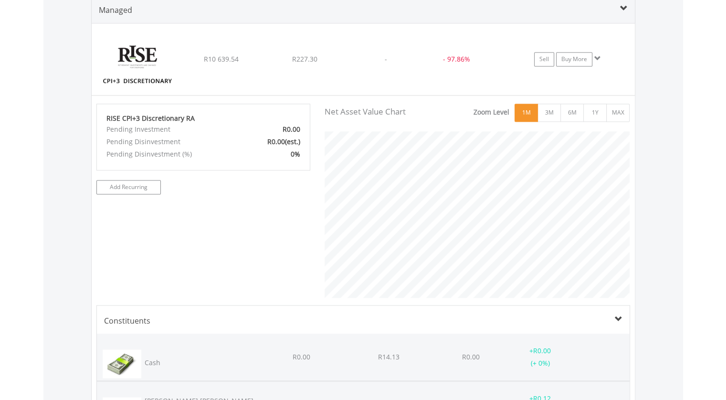
scroll to position [1326, 0]
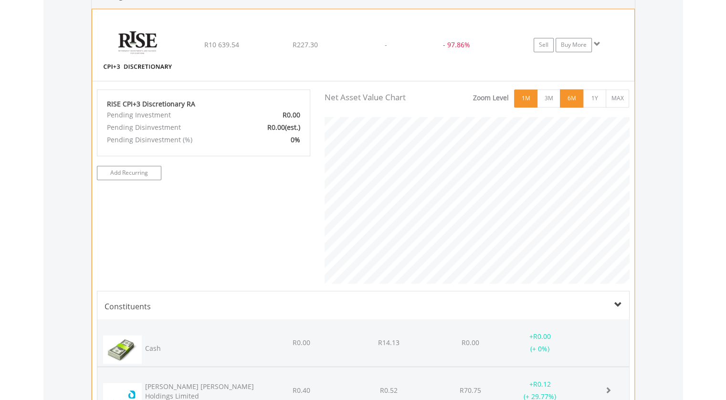
click at [567, 100] on button "6M" at bounding box center [571, 98] width 23 height 18
click at [598, 95] on button "1Y" at bounding box center [594, 98] width 23 height 18
click at [618, 94] on button "MAX" at bounding box center [617, 98] width 23 height 18
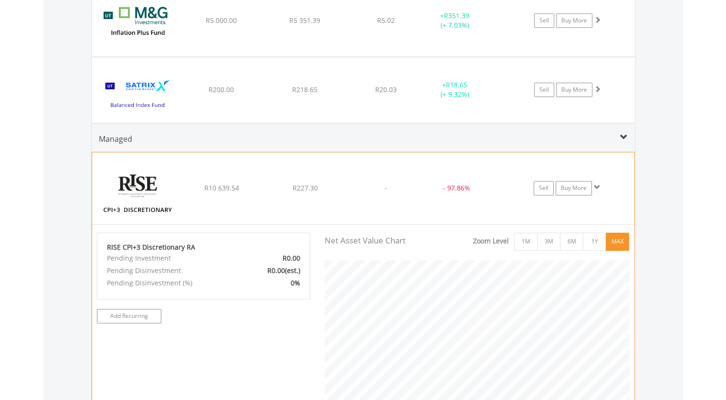
scroll to position [0, 0]
click at [622, 135] on span at bounding box center [624, 138] width 8 height 8
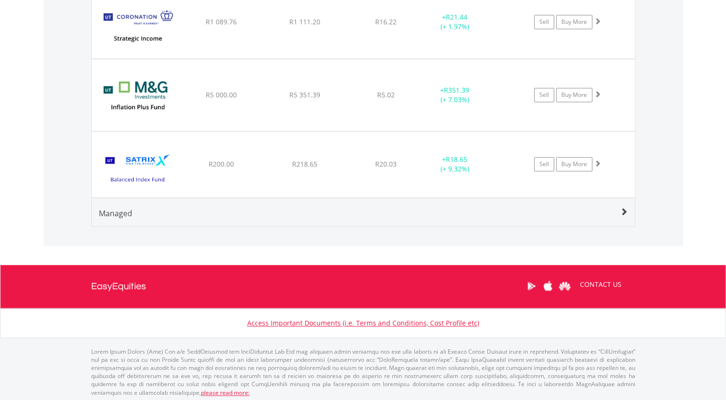
click at [624, 209] on span at bounding box center [624, 212] width 8 height 8
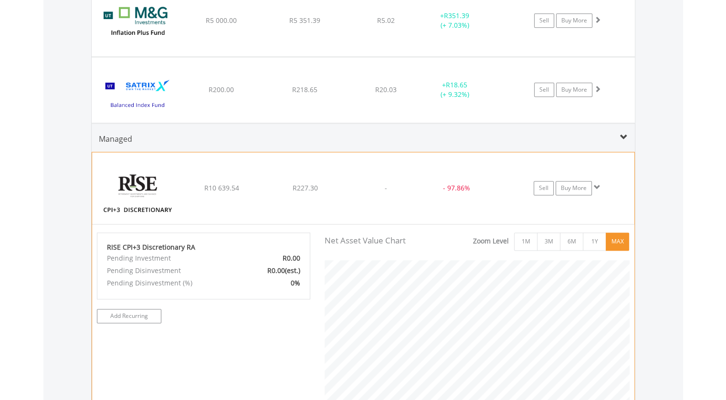
click at [596, 185] on span at bounding box center [597, 187] width 7 height 7
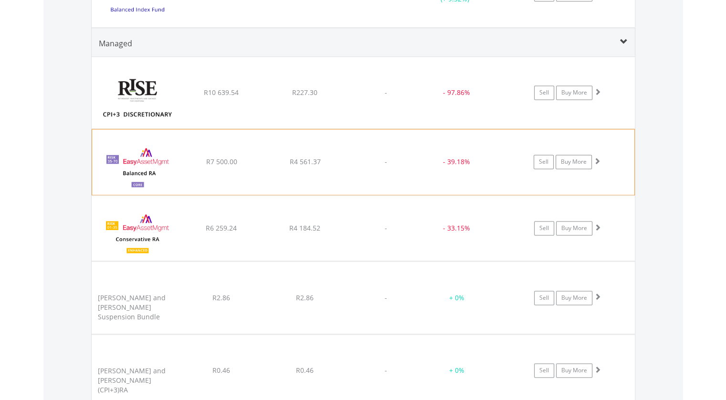
click at [598, 158] on span at bounding box center [597, 161] width 7 height 7
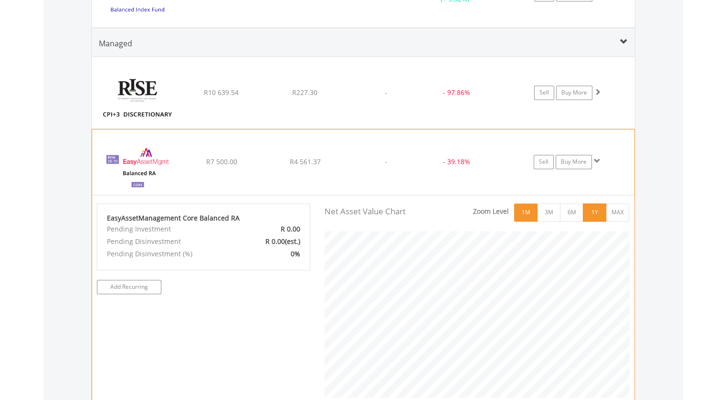
click at [597, 208] on button "1Y" at bounding box center [594, 212] width 23 height 18
click at [598, 158] on span at bounding box center [597, 161] width 7 height 7
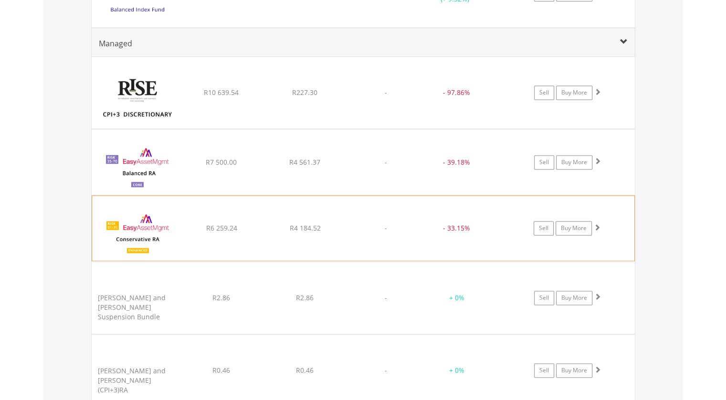
click at [597, 224] on span at bounding box center [597, 227] width 7 height 7
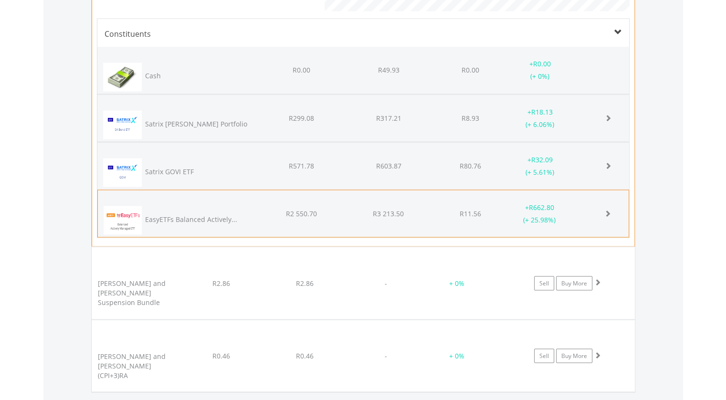
scroll to position [1804, 0]
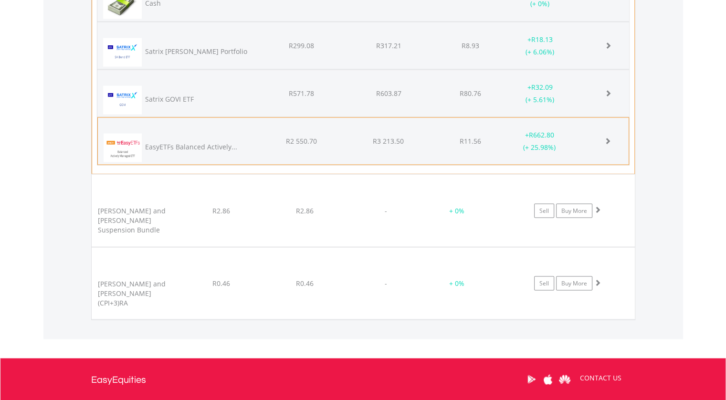
click at [609, 137] on span at bounding box center [607, 140] width 7 height 7
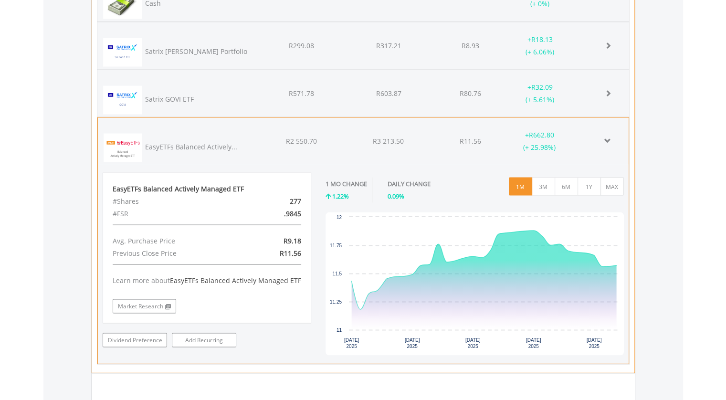
click at [609, 137] on span at bounding box center [607, 140] width 7 height 7
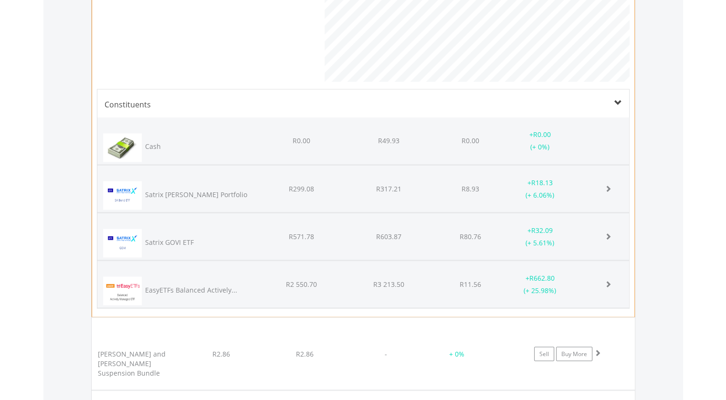
scroll to position [1613, 0]
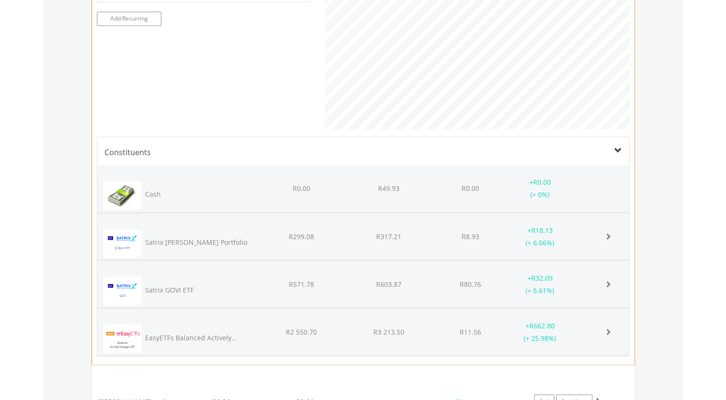
click at [618, 149] on span at bounding box center [618, 151] width 8 height 8
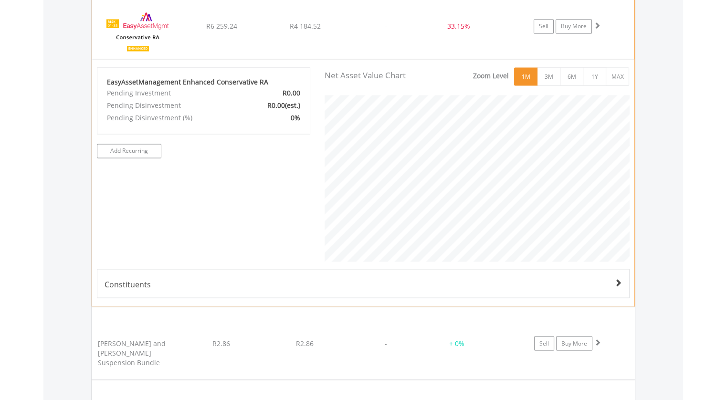
scroll to position [1422, 0]
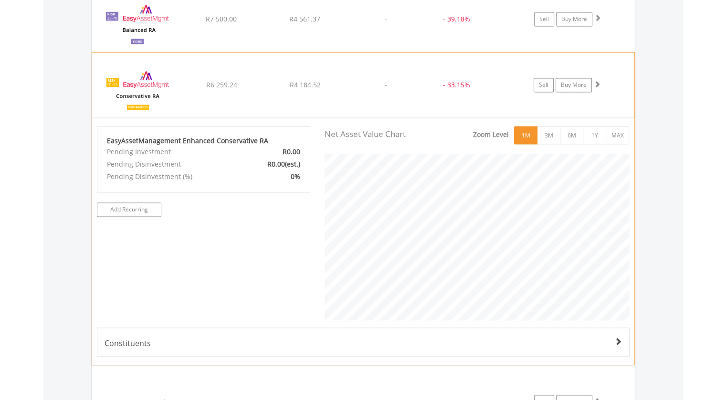
click at [598, 81] on span at bounding box center [597, 84] width 7 height 7
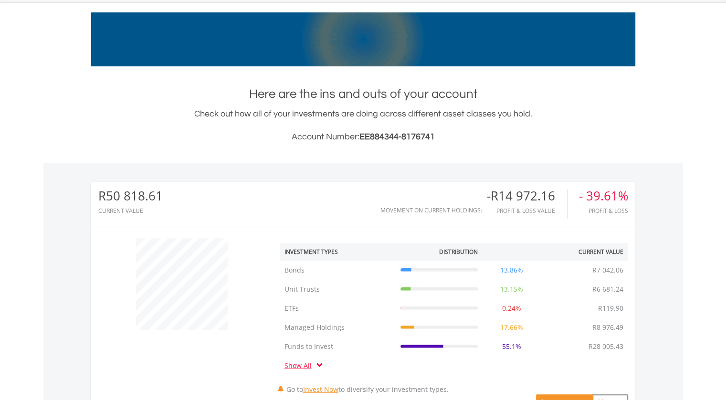
scroll to position [0, 0]
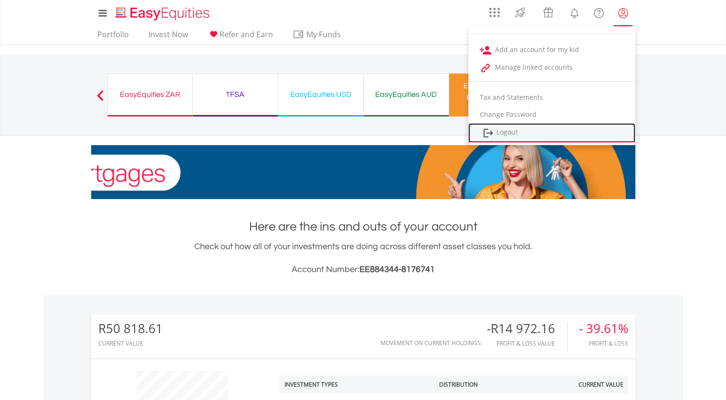
click at [505, 132] on link "Logout" at bounding box center [551, 133] width 167 height 20
